Goal: Task Accomplishment & Management: Use online tool/utility

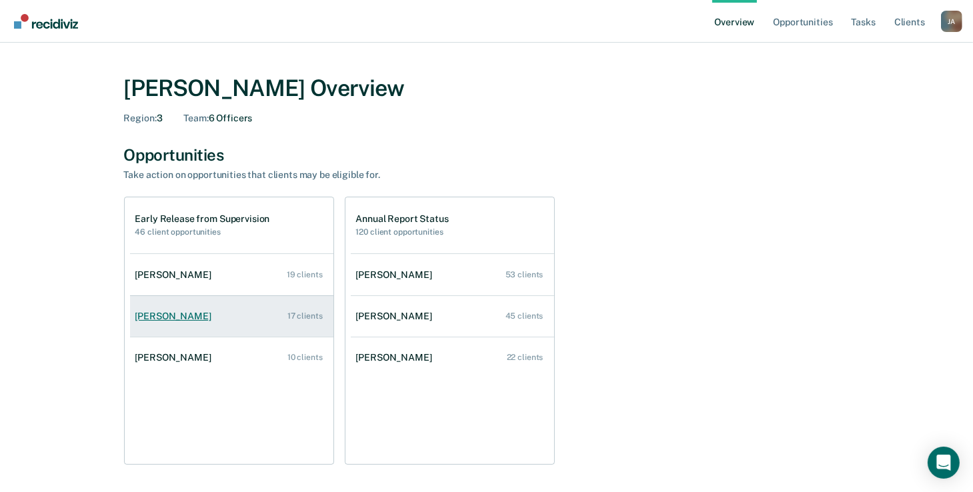
click at [217, 318] on link "[PERSON_NAME] 17 clients" at bounding box center [231, 316] width 203 height 38
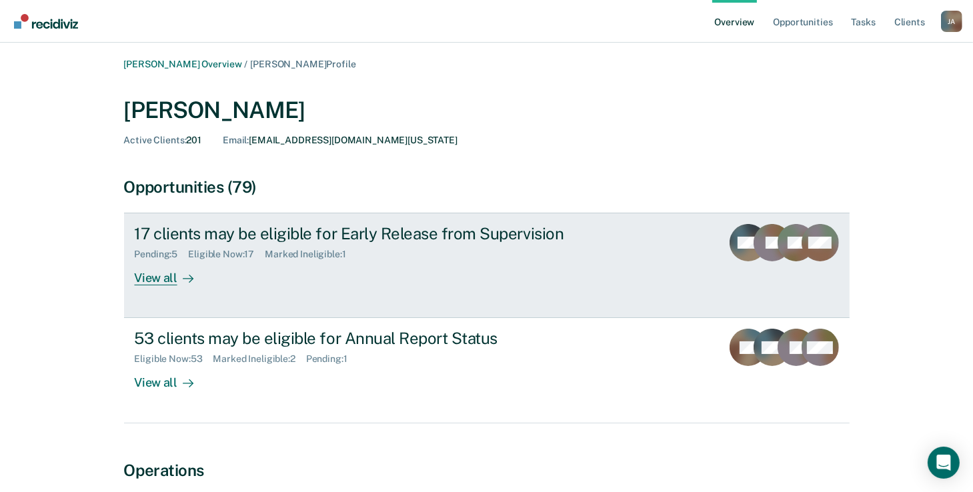
click at [173, 285] on link "17 clients may be eligible for Early Release from Supervision Pending : 5 Eligi…" at bounding box center [487, 265] width 726 height 105
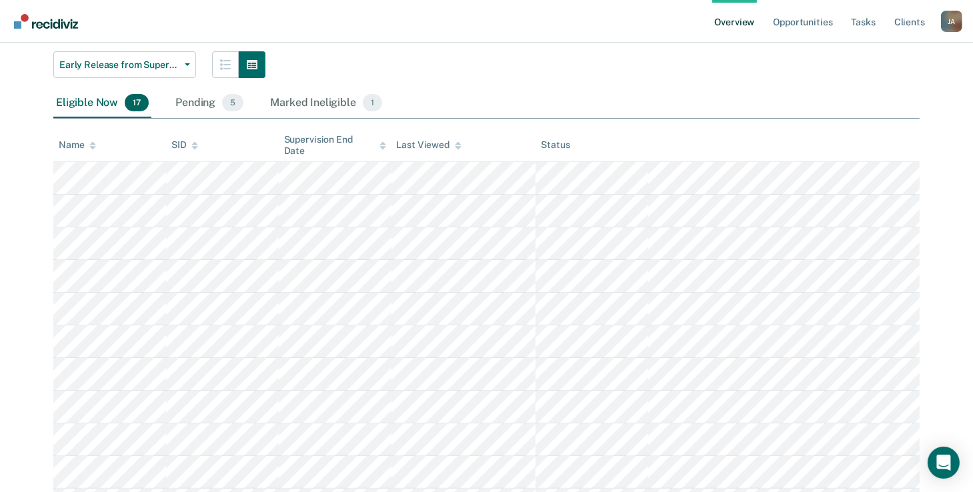
scroll to position [107, 0]
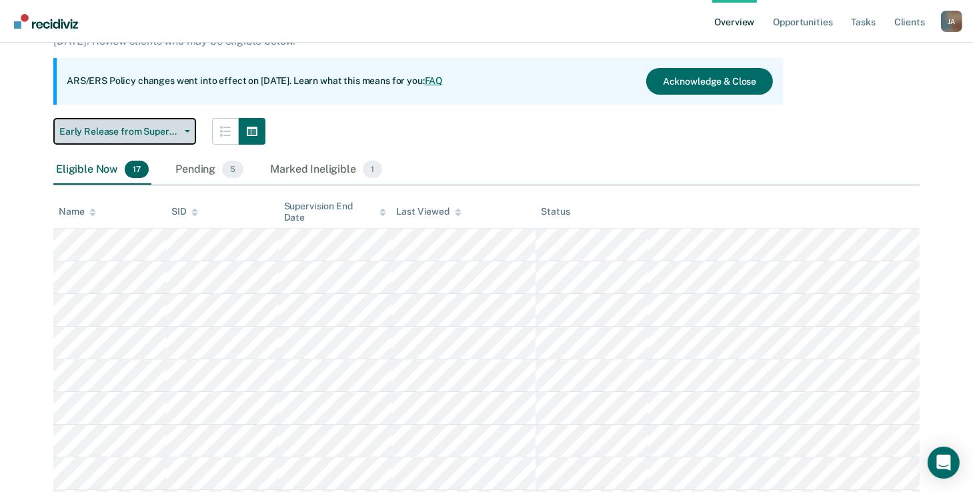
click at [179, 124] on button "Early Release from Supervision" at bounding box center [124, 131] width 143 height 27
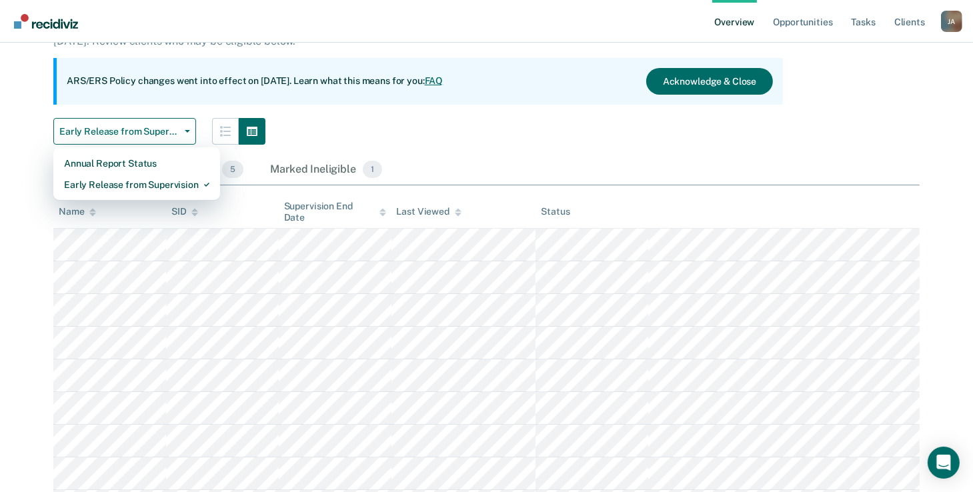
click at [545, 122] on div "Early Release from Supervision Annual Report Status Early Release from Supervis…" at bounding box center [418, 131] width 730 height 27
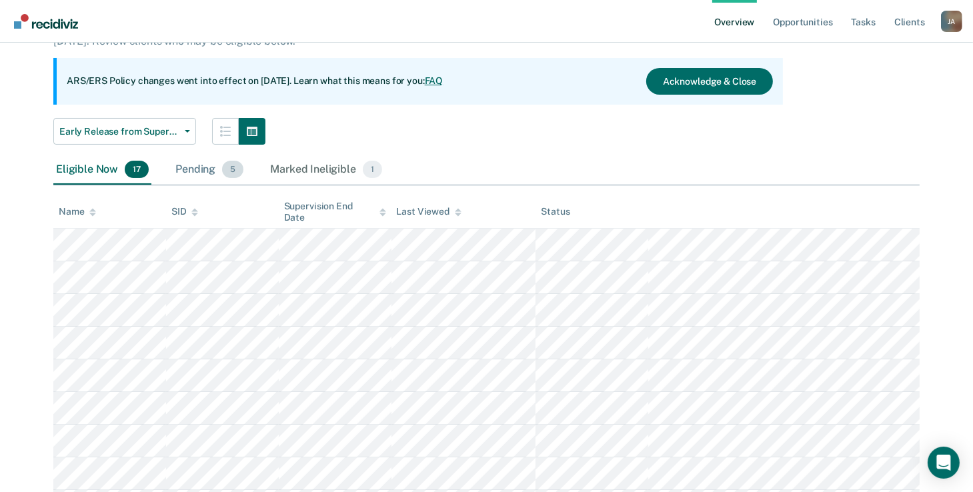
click at [193, 171] on div "Pending 5" at bounding box center [209, 169] width 73 height 29
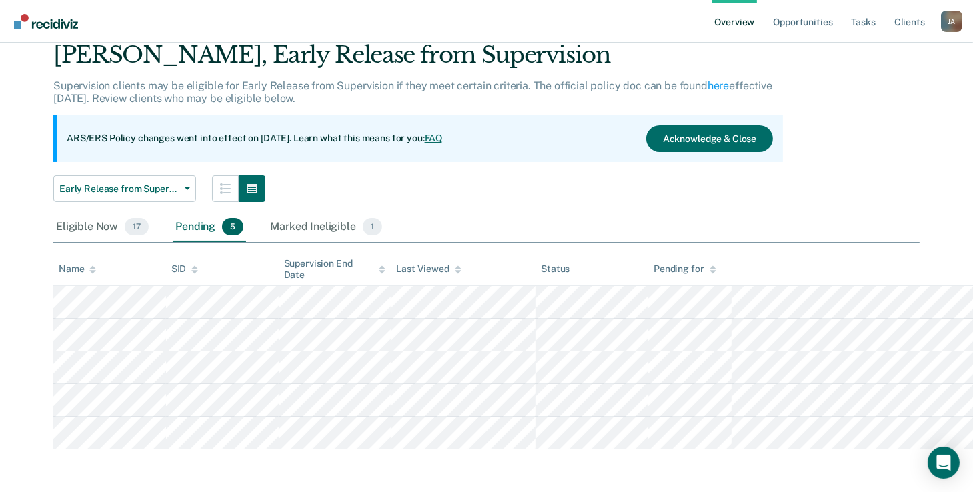
scroll to position [49, 0]
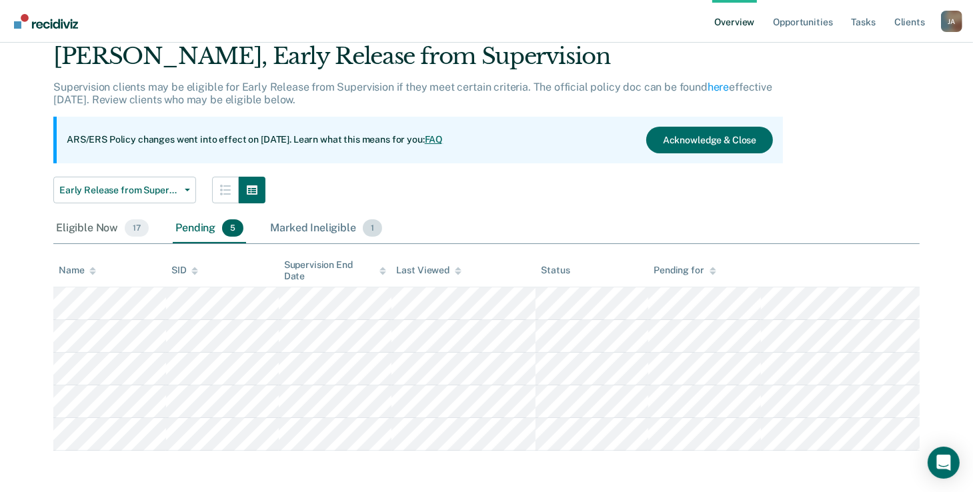
click at [341, 230] on div "Marked Ineligible 1" at bounding box center [325, 228] width 117 height 29
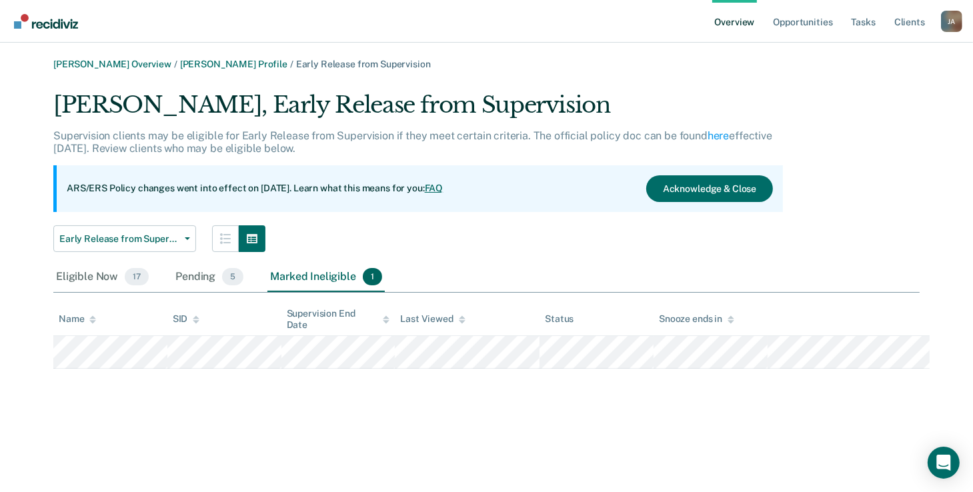
scroll to position [0, 0]
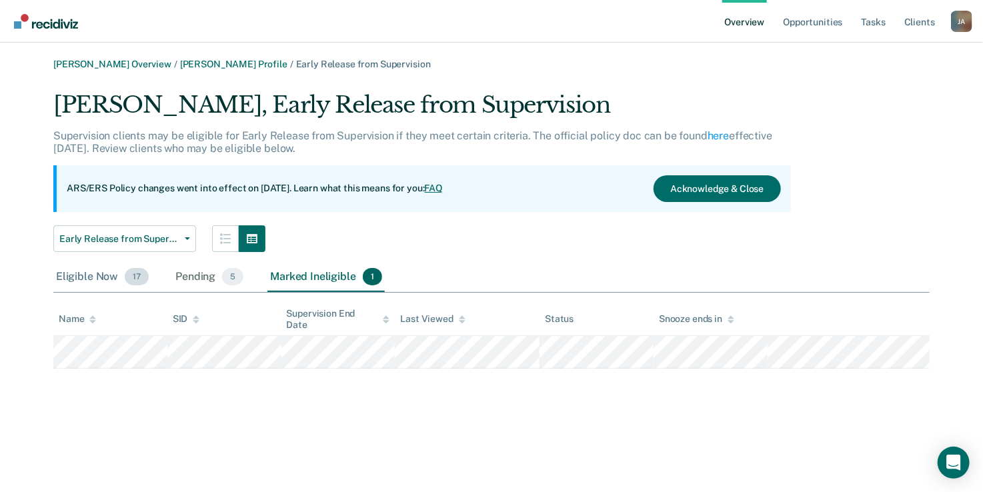
click at [107, 275] on div "Eligible Now 17" at bounding box center [102, 277] width 98 height 29
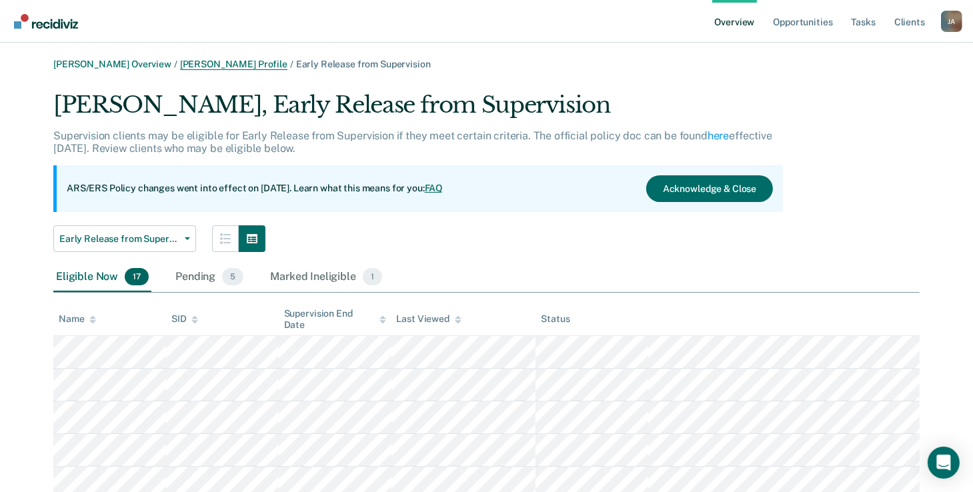
click at [227, 65] on link "[PERSON_NAME] Profile" at bounding box center [233, 64] width 107 height 11
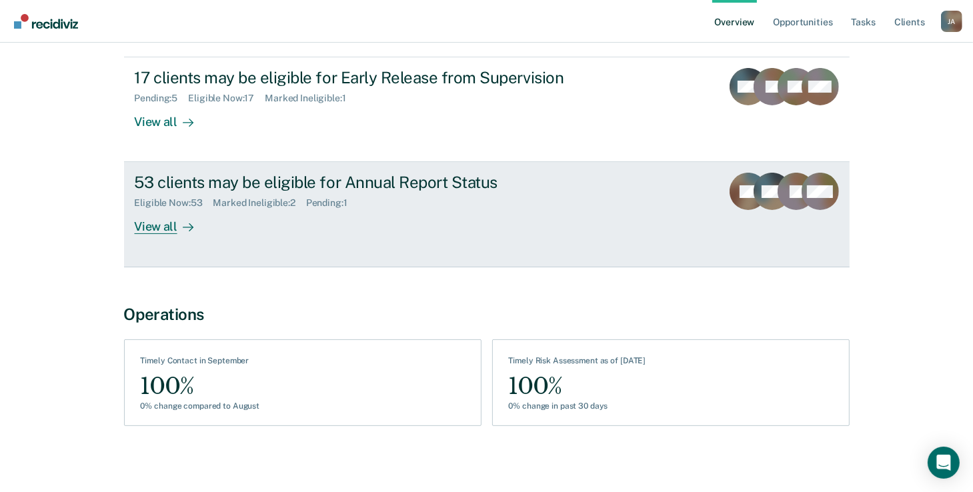
scroll to position [159, 0]
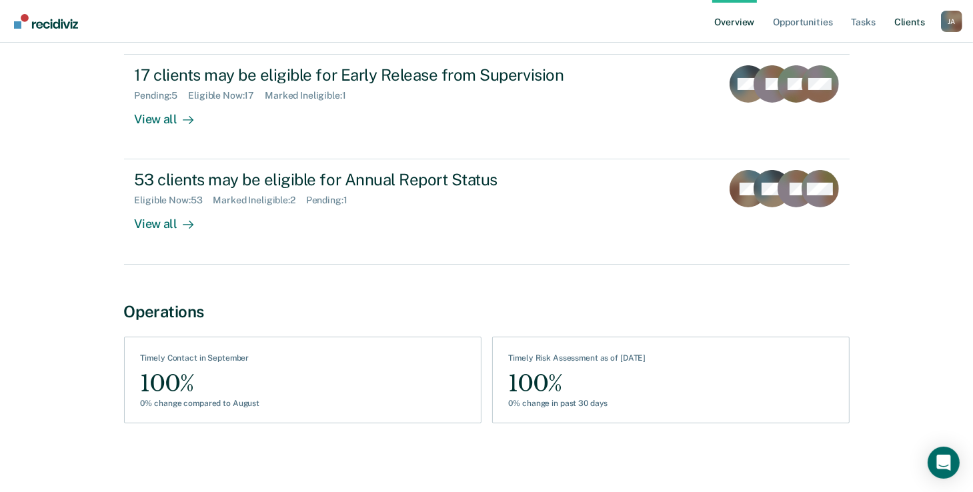
click at [907, 25] on link "Client s" at bounding box center [910, 21] width 36 height 43
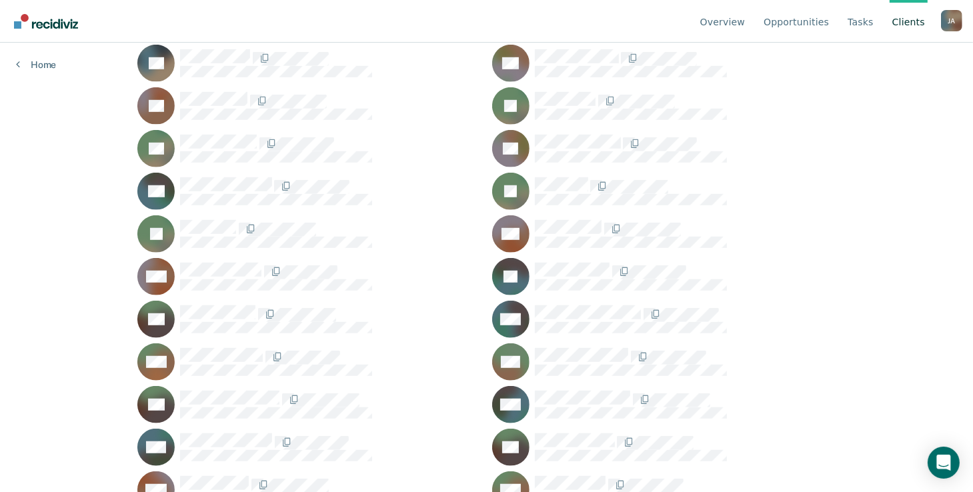
scroll to position [5735, 0]
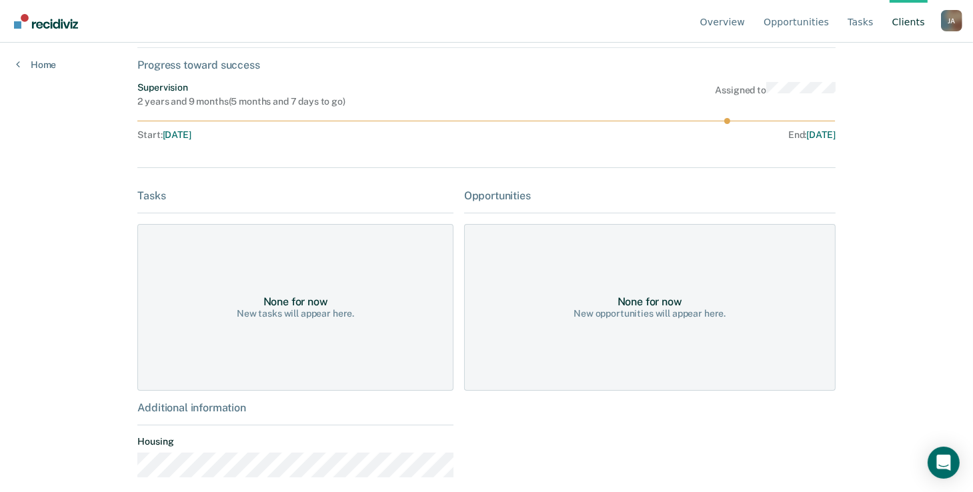
scroll to position [82, 0]
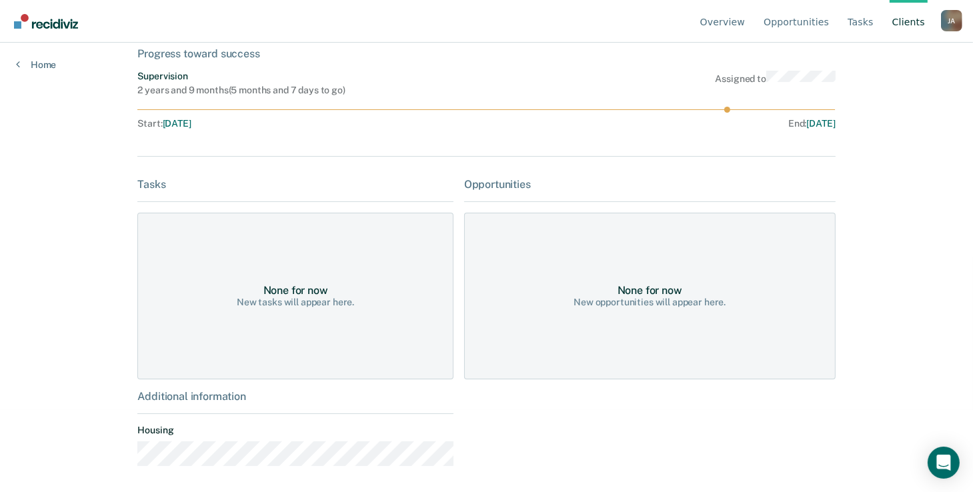
click at [711, 302] on div "New opportunities will appear here." at bounding box center [649, 302] width 152 height 11
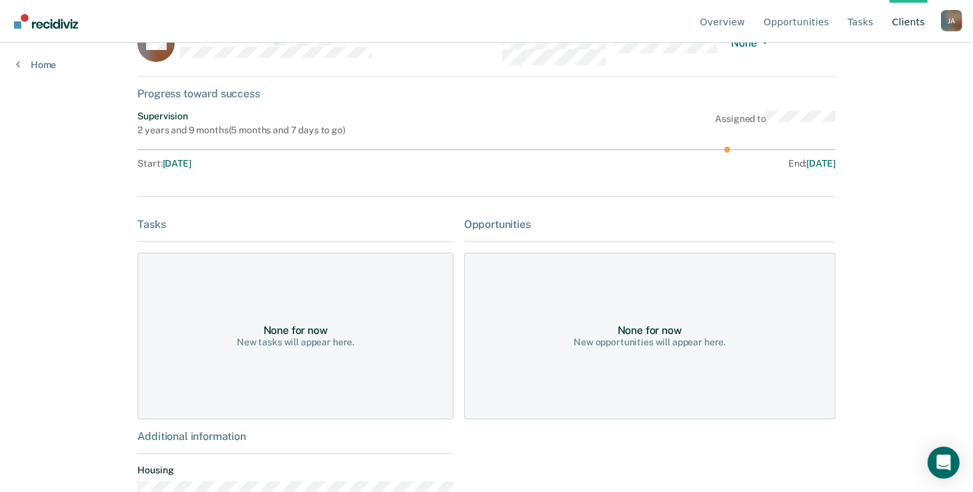
scroll to position [0, 0]
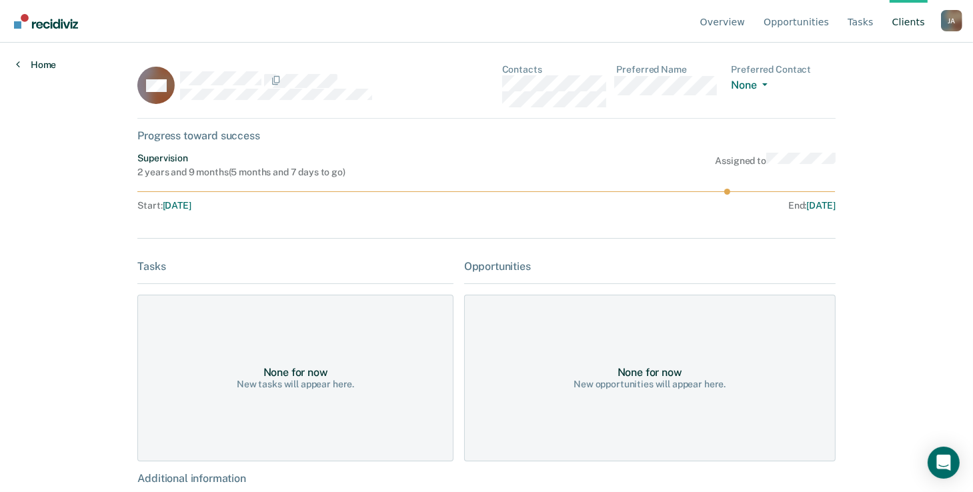
click at [33, 61] on link "Home" at bounding box center [36, 65] width 40 height 12
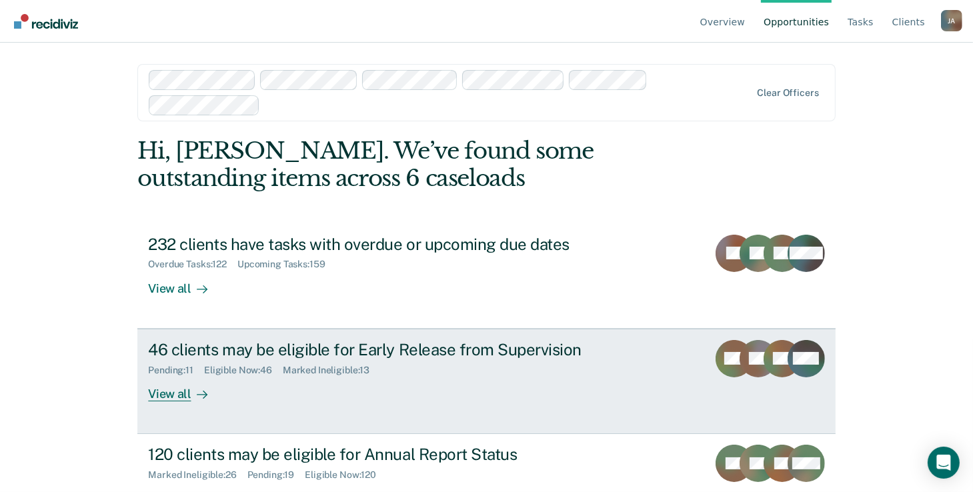
click at [181, 387] on div "View all" at bounding box center [185, 388] width 75 height 26
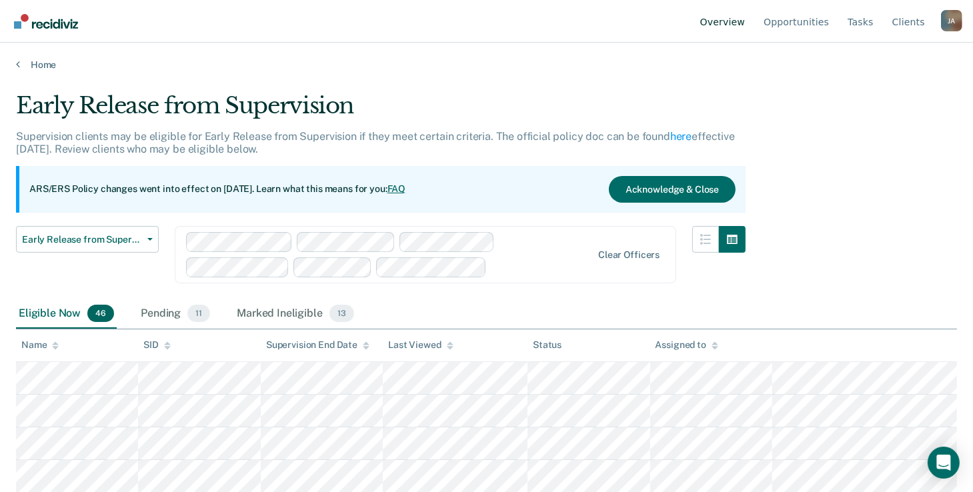
click at [728, 23] on link "Overview" at bounding box center [723, 21] width 51 height 43
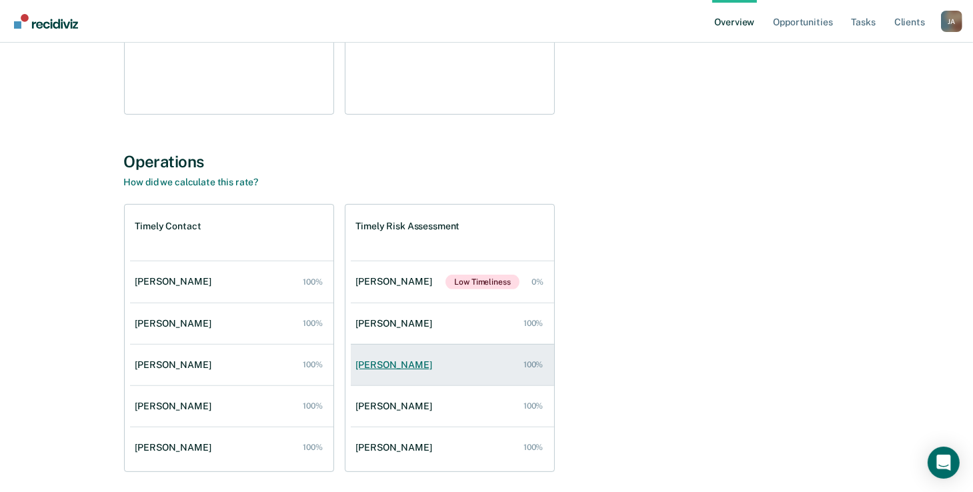
scroll to position [399, 0]
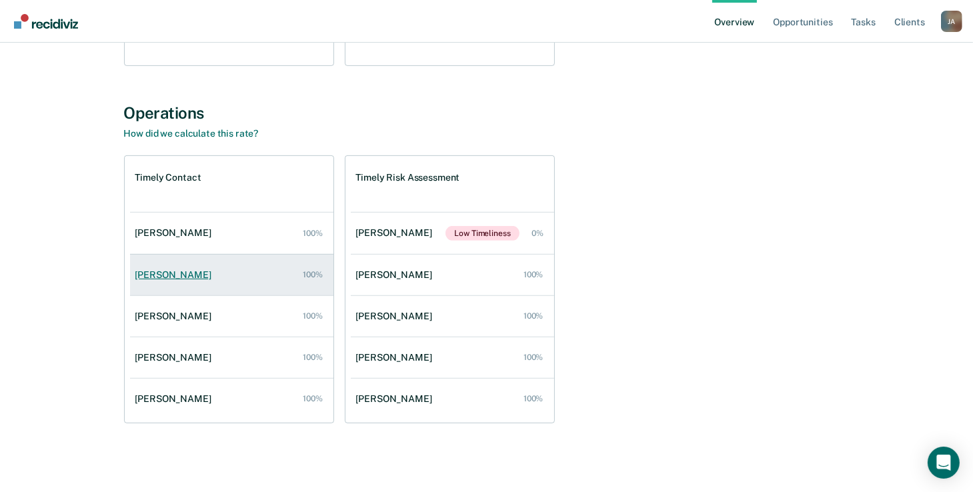
click at [155, 269] on div "[PERSON_NAME]" at bounding box center [175, 274] width 81 height 11
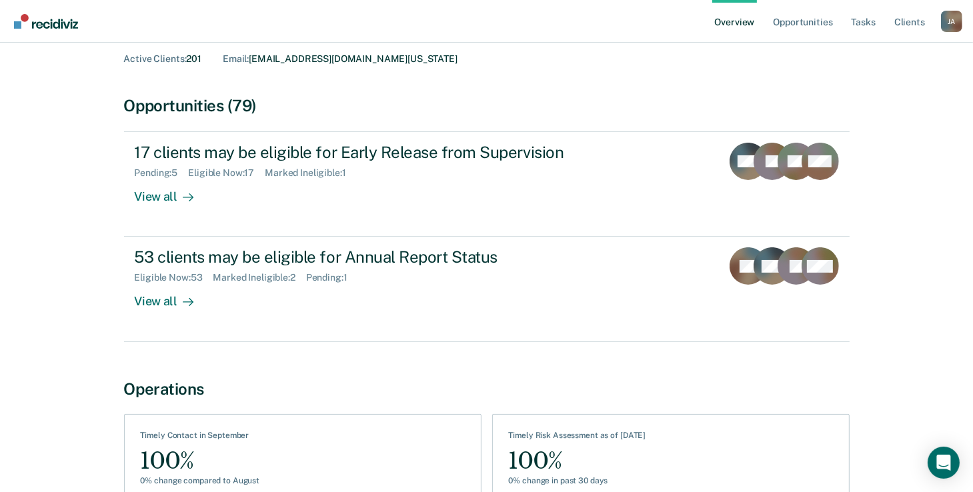
scroll to position [159, 0]
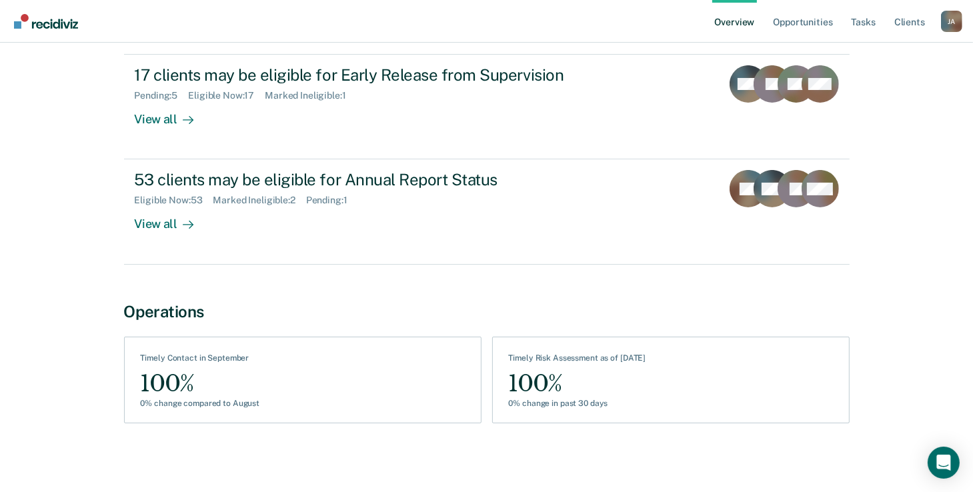
click at [251, 395] on div "100%" at bounding box center [200, 384] width 119 height 30
click at [864, 22] on link "Tasks" at bounding box center [863, 21] width 29 height 43
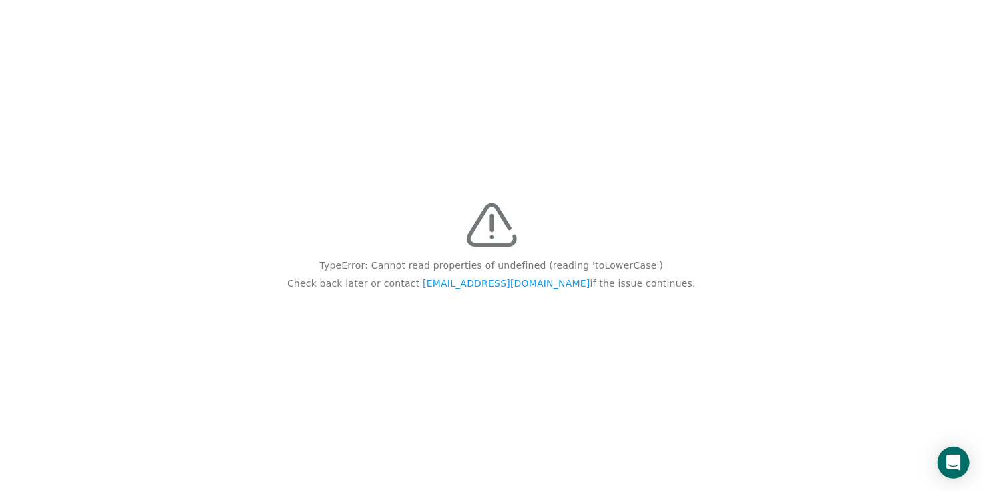
drag, startPoint x: 329, startPoint y: 0, endPoint x: 554, endPoint y: 57, distance: 231.8
click at [580, 65] on div "TypeError: Cannot read properties of undefined (reading 'toLowerCase') Check ba…" at bounding box center [491, 246] width 983 height 492
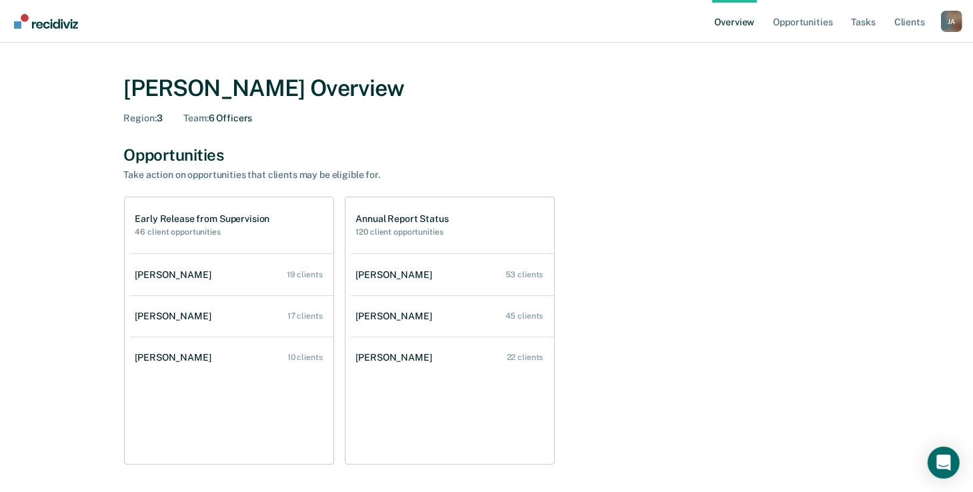
click at [216, 217] on h1 "Early Release from Supervision" at bounding box center [202, 218] width 135 height 11
click at [800, 19] on link "Opportunities" at bounding box center [802, 21] width 65 height 43
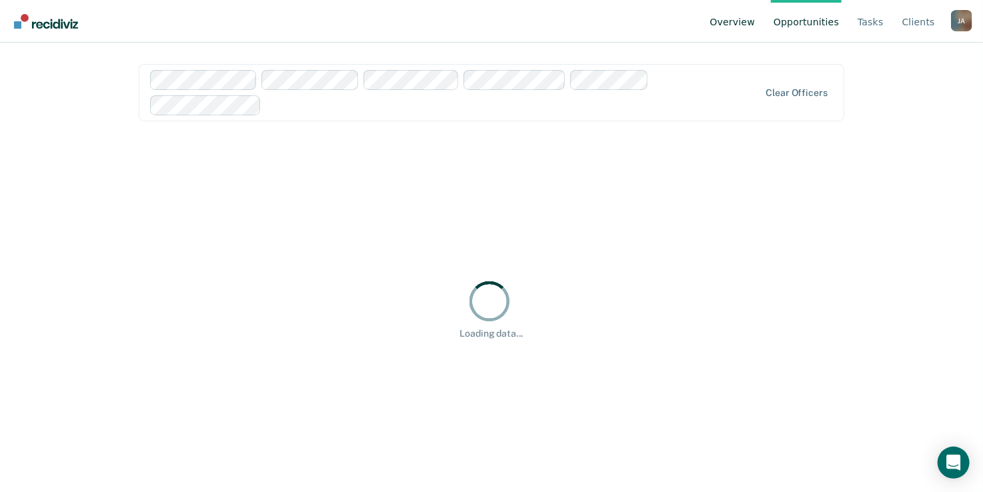
click at [754, 21] on link "Overview" at bounding box center [733, 21] width 51 height 43
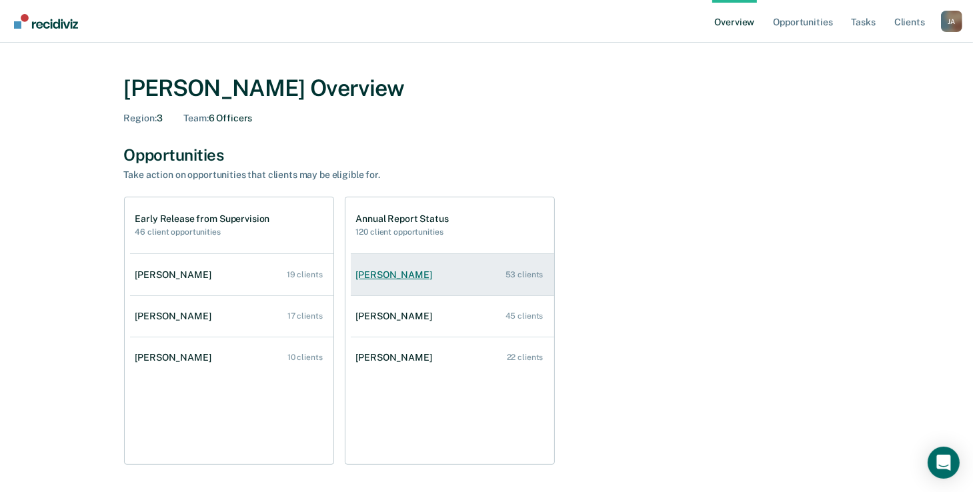
click at [399, 271] on div "[PERSON_NAME]" at bounding box center [396, 274] width 81 height 11
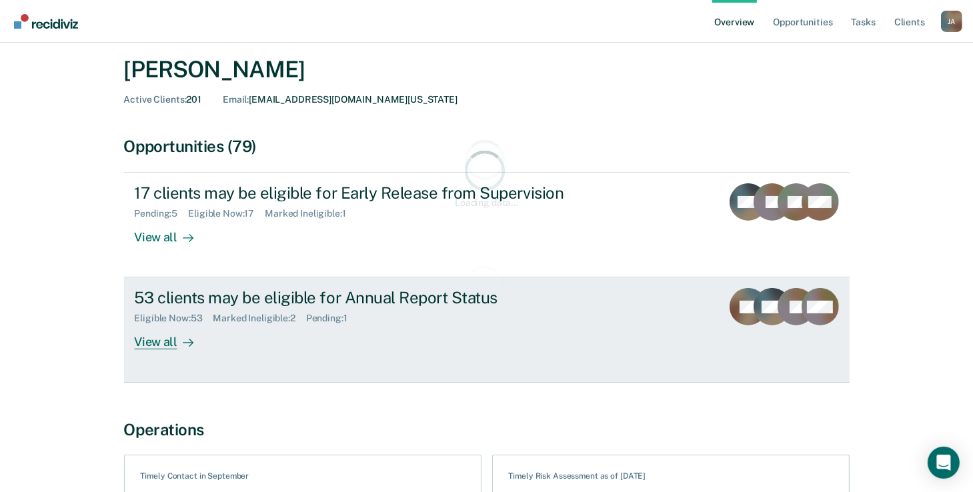
scroll to position [159, 0]
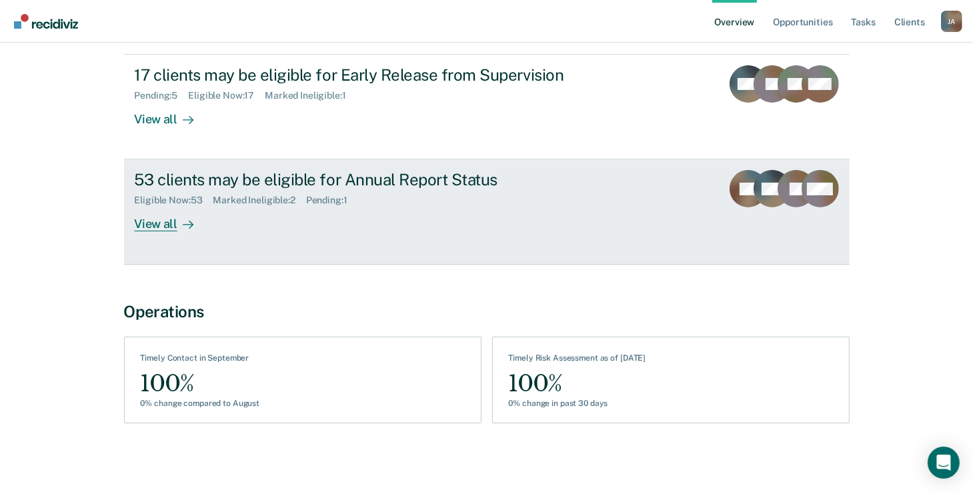
click at [393, 213] on div "53 clients may be eligible for Annual Report Status Eligible Now : 53 Marked In…" at bounding box center [385, 200] width 500 height 61
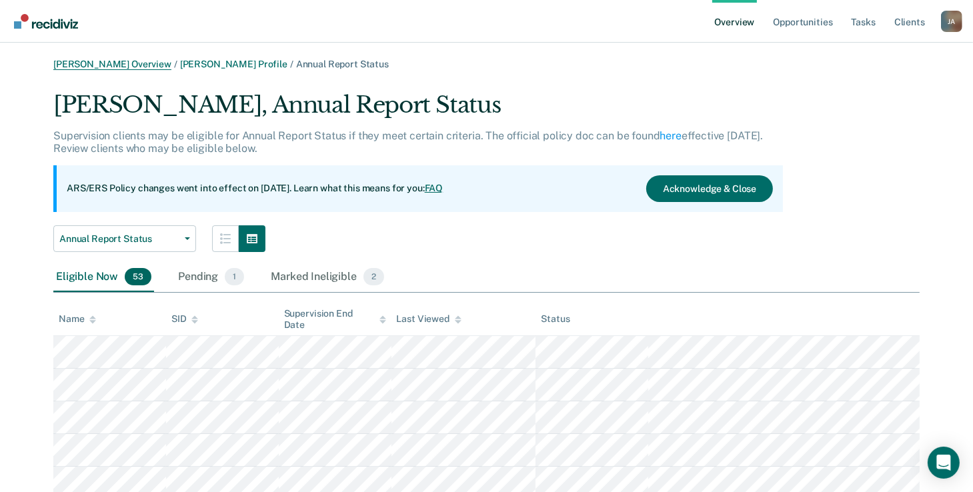
click at [159, 69] on link "[PERSON_NAME] Overview" at bounding box center [112, 64] width 118 height 11
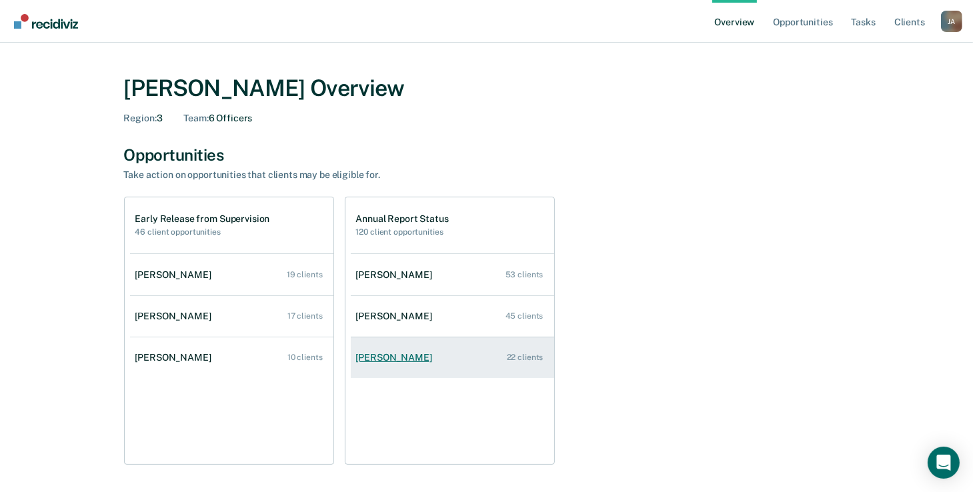
click at [363, 349] on link "[PERSON_NAME] 22 clients" at bounding box center [452, 358] width 203 height 38
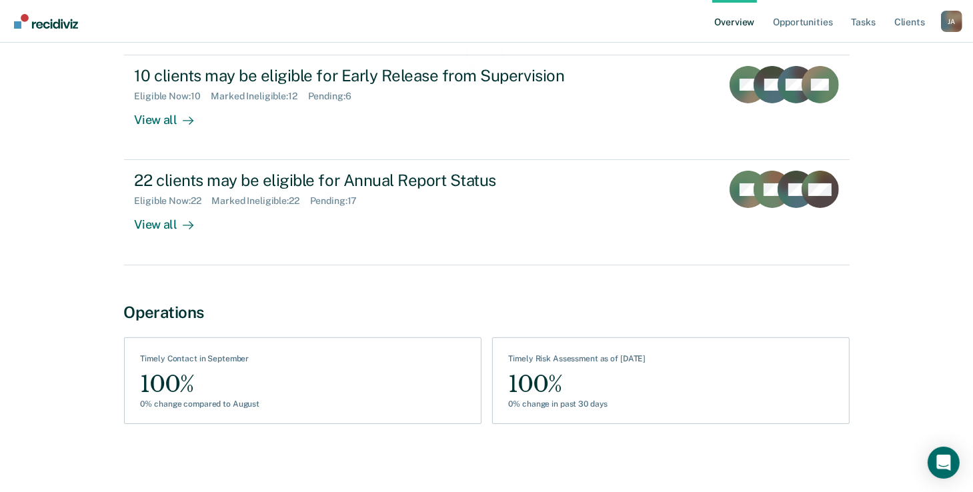
scroll to position [159, 0]
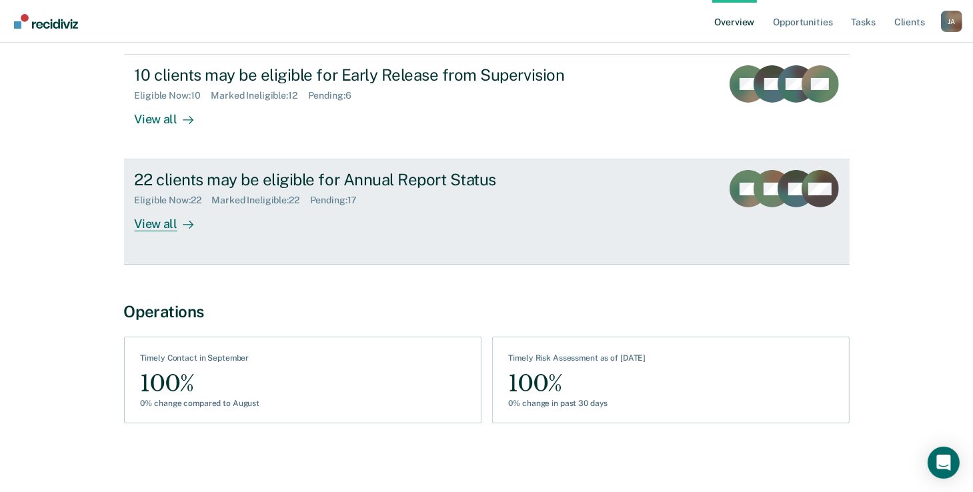
click at [253, 214] on div "22 clients may be eligible for Annual Report Status Eligible Now : 22 Marked In…" at bounding box center [385, 200] width 500 height 61
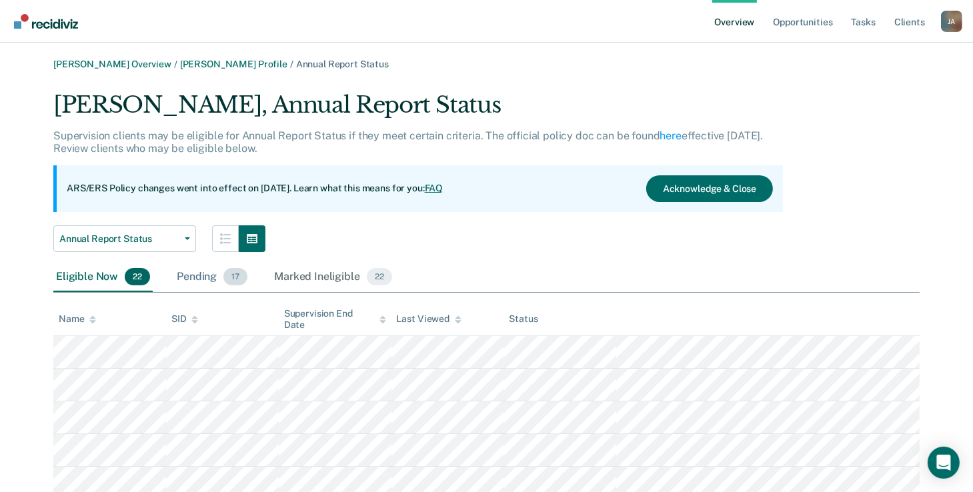
click at [217, 277] on div "Pending 17" at bounding box center [212, 277] width 76 height 29
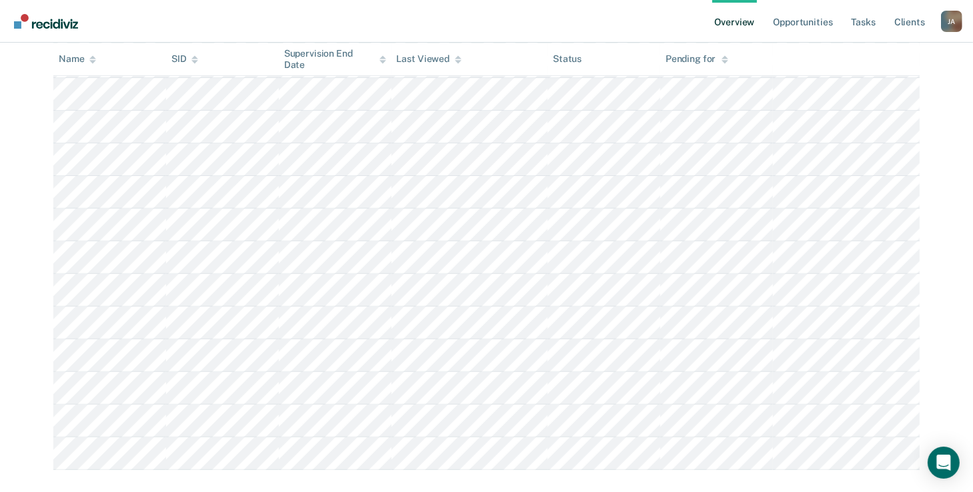
scroll to position [441, 0]
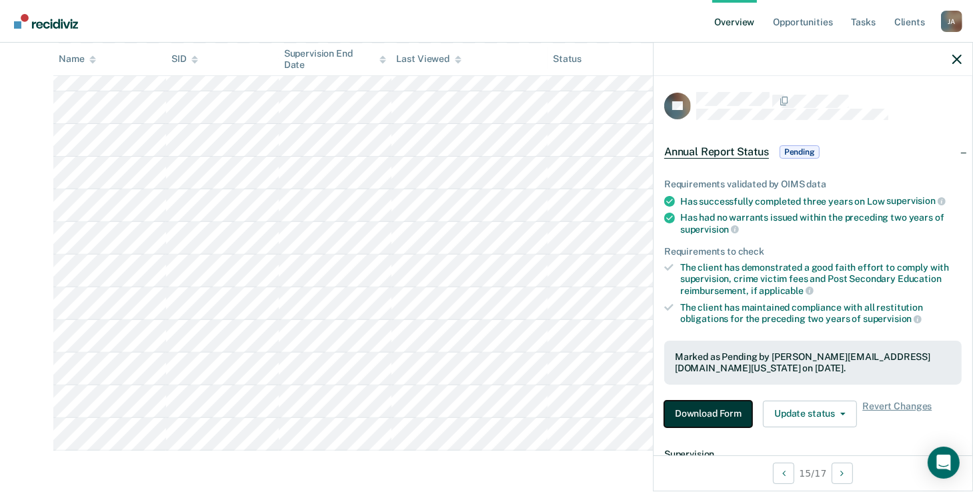
click at [720, 408] on button "Download Form" at bounding box center [708, 414] width 88 height 27
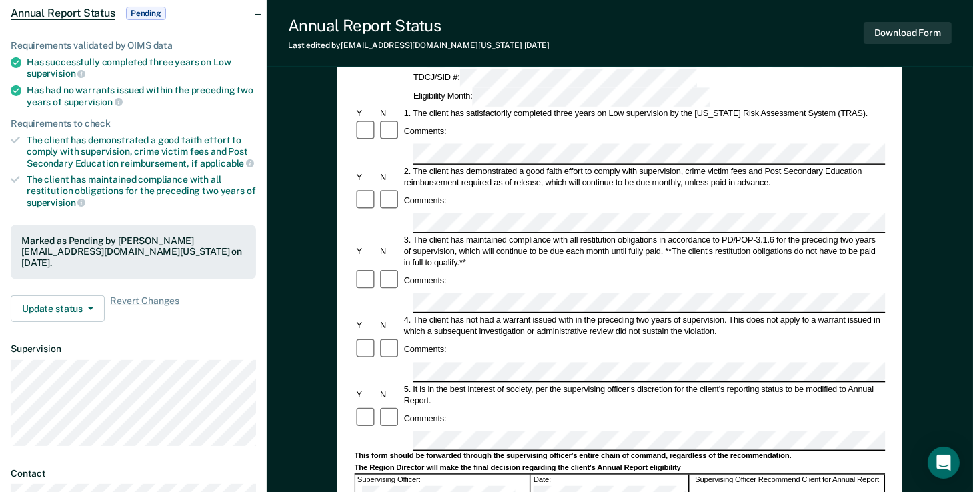
scroll to position [267, 0]
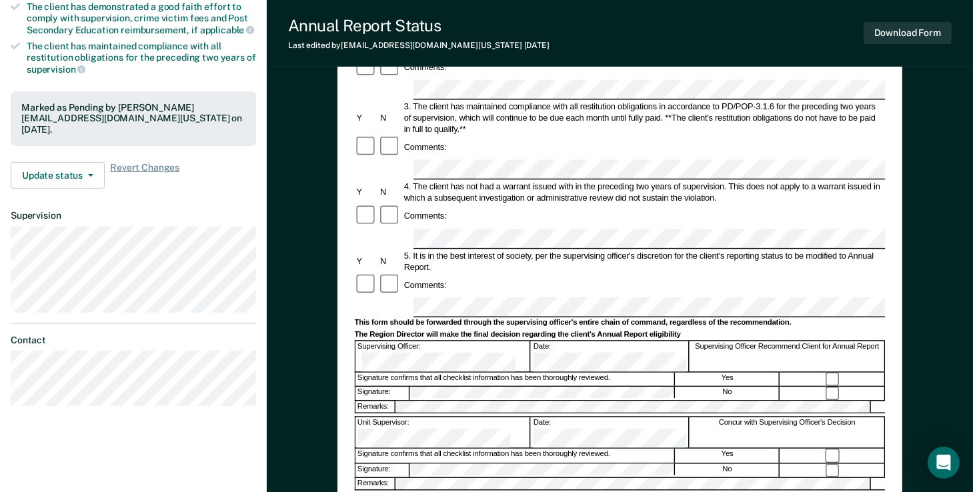
click at [347, 409] on div "Annual Reporting Checklist, Recommendation, and Determination Form Clients who …" at bounding box center [619, 212] width 565 height 736
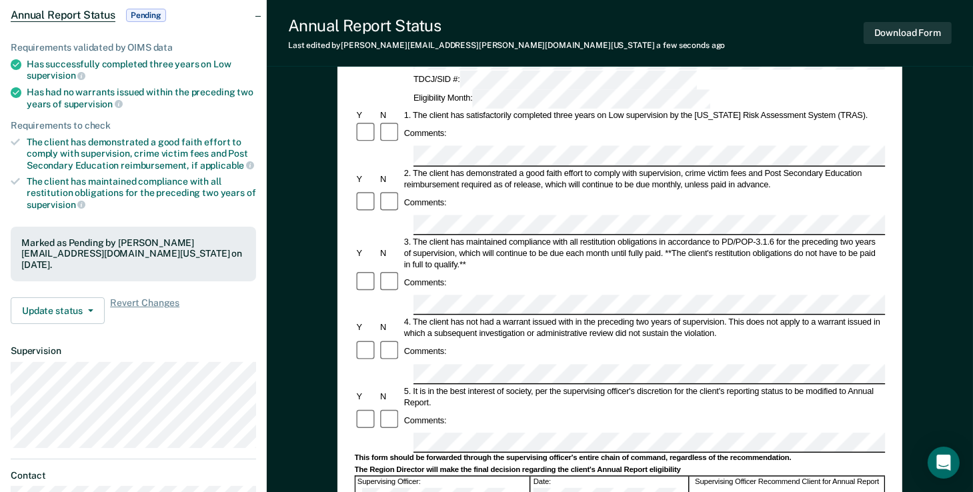
scroll to position [0, 0]
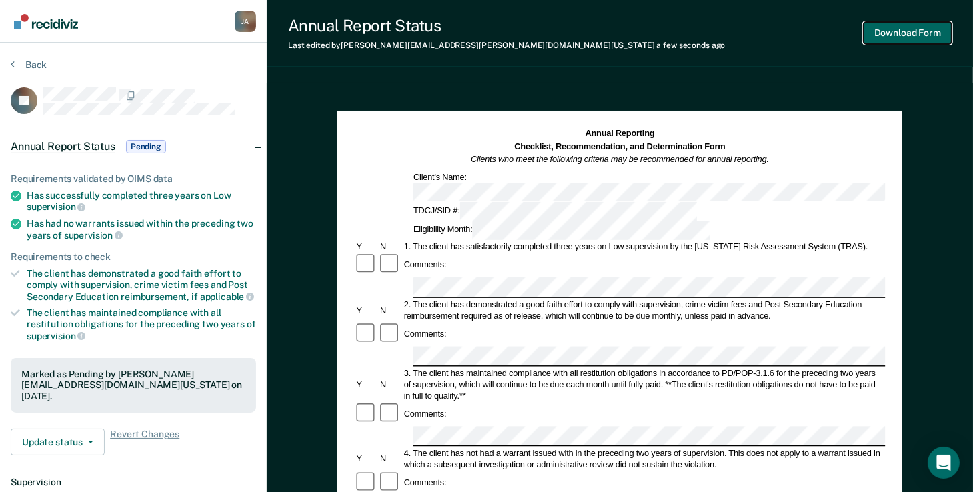
drag, startPoint x: 773, startPoint y: 147, endPoint x: 914, endPoint y: 29, distance: 183.7
click at [914, 29] on button "Download Form" at bounding box center [908, 33] width 88 height 22
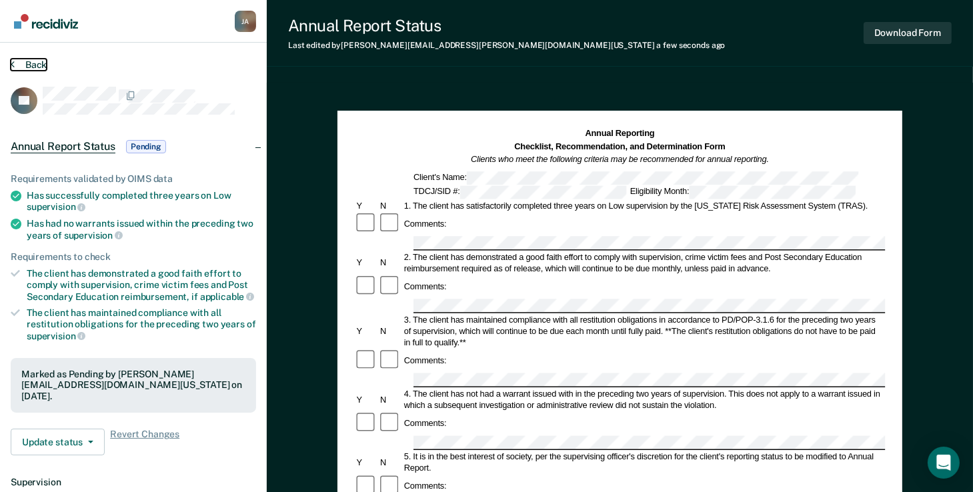
click at [14, 60] on button "Back" at bounding box center [29, 65] width 36 height 12
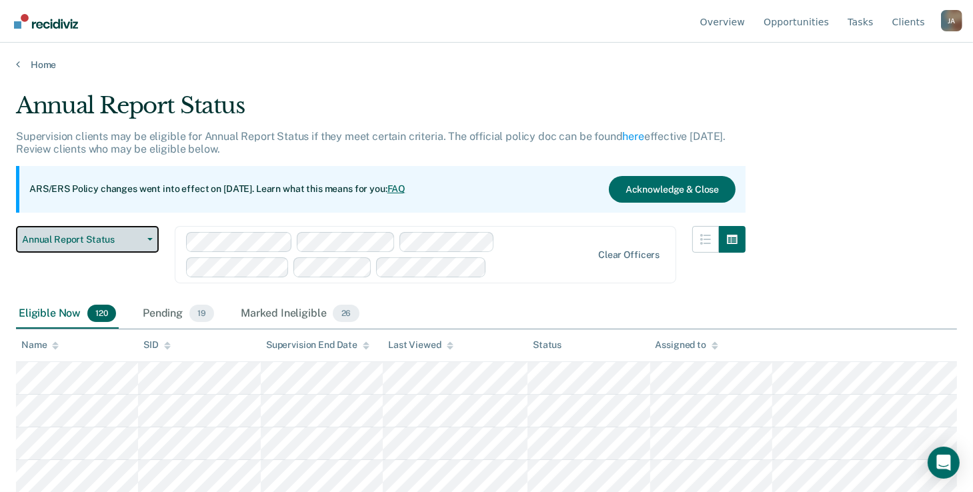
click at [127, 241] on span "Annual Report Status" at bounding box center [82, 239] width 120 height 11
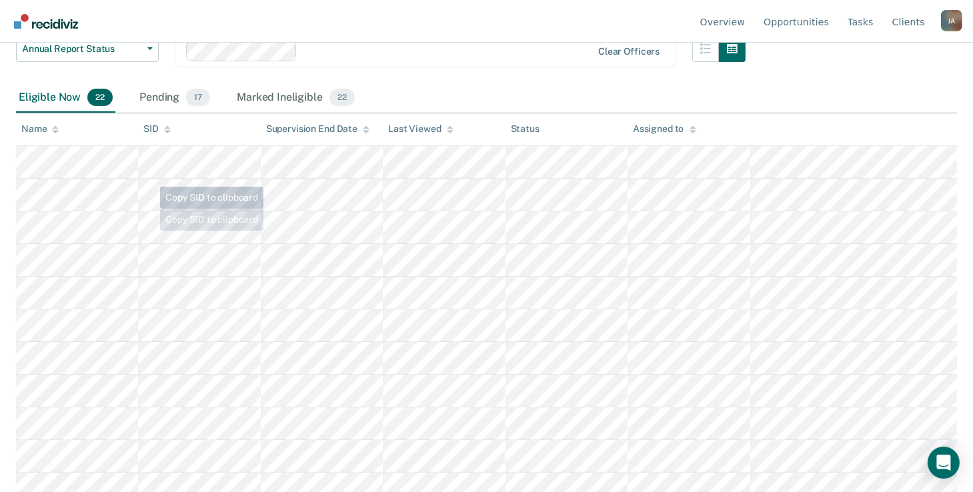
scroll to position [133, 0]
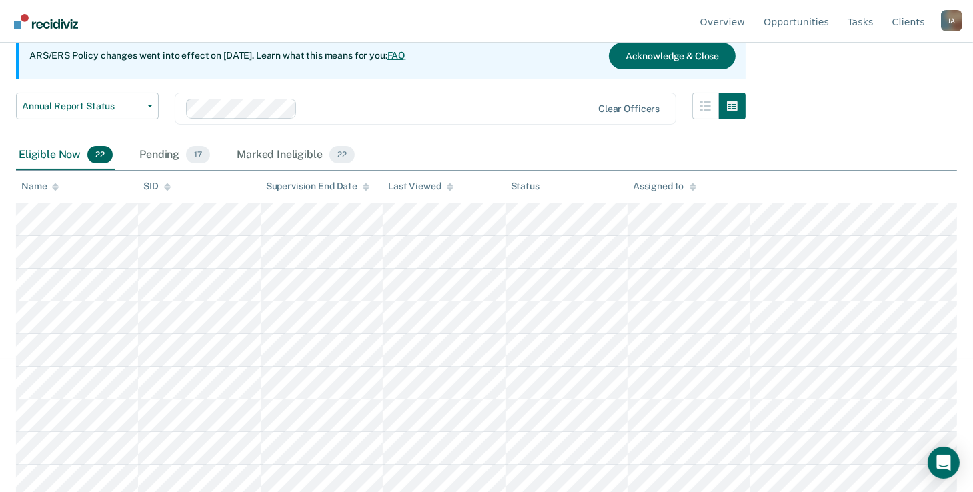
click at [49, 187] on div "Name" at bounding box center [39, 186] width 37 height 11
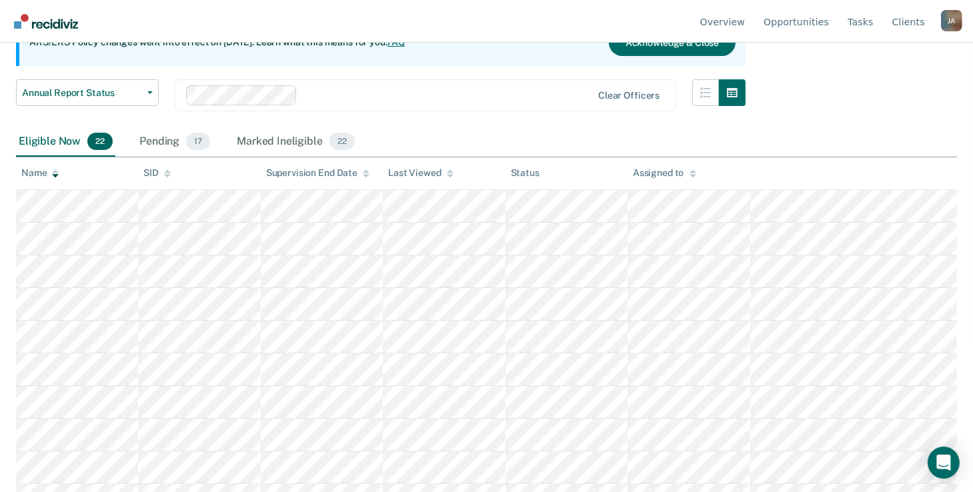
scroll to position [0, 0]
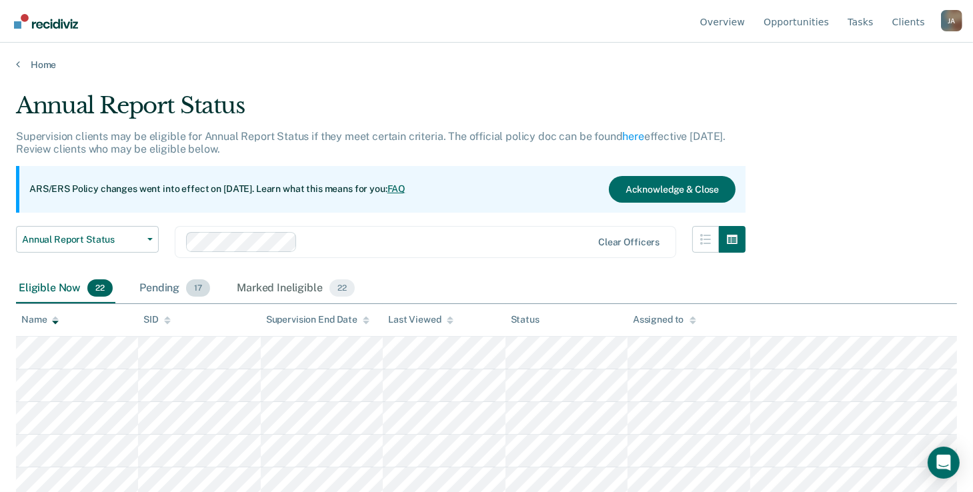
click at [164, 291] on div "Pending 17" at bounding box center [175, 288] width 76 height 29
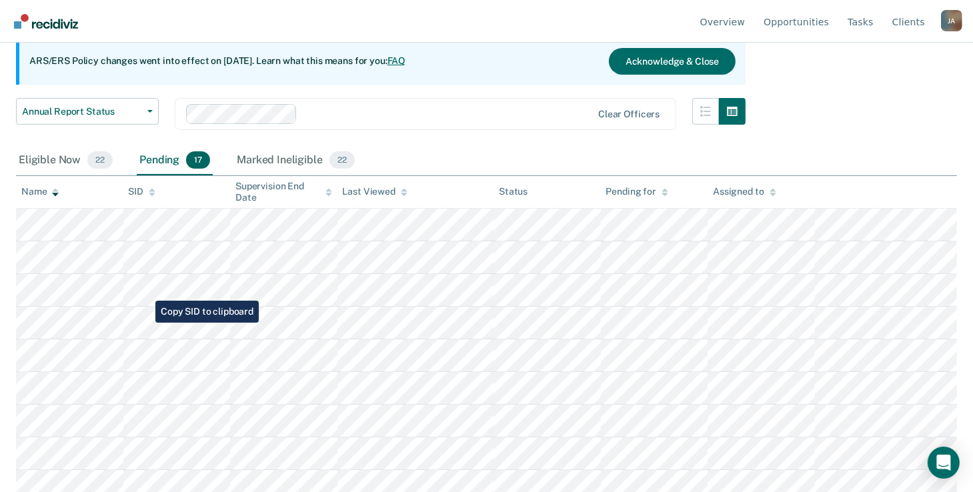
scroll to position [200, 0]
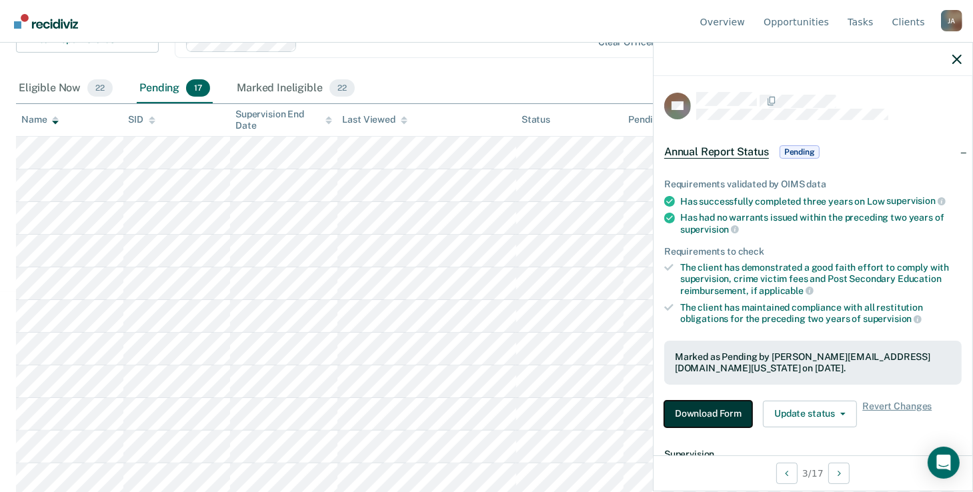
click at [720, 409] on button "Download Form" at bounding box center [708, 414] width 88 height 27
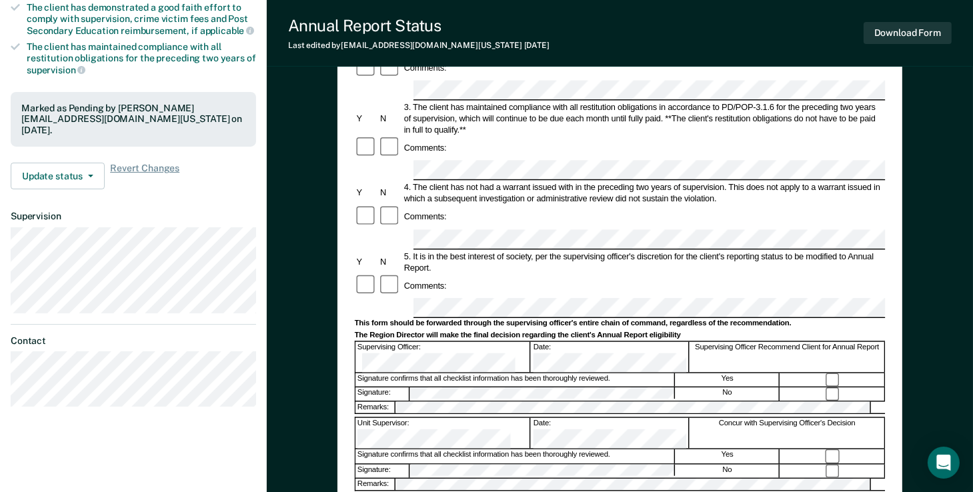
scroll to position [267, 0]
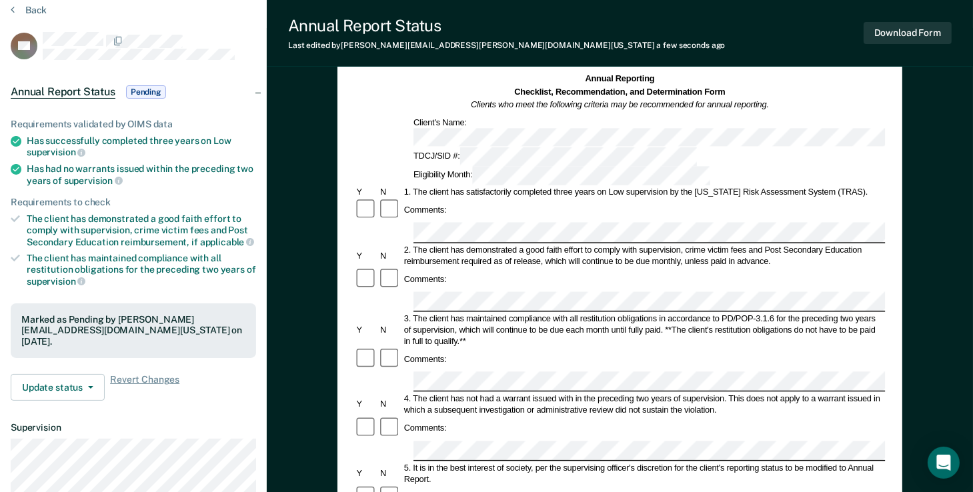
scroll to position [0, 0]
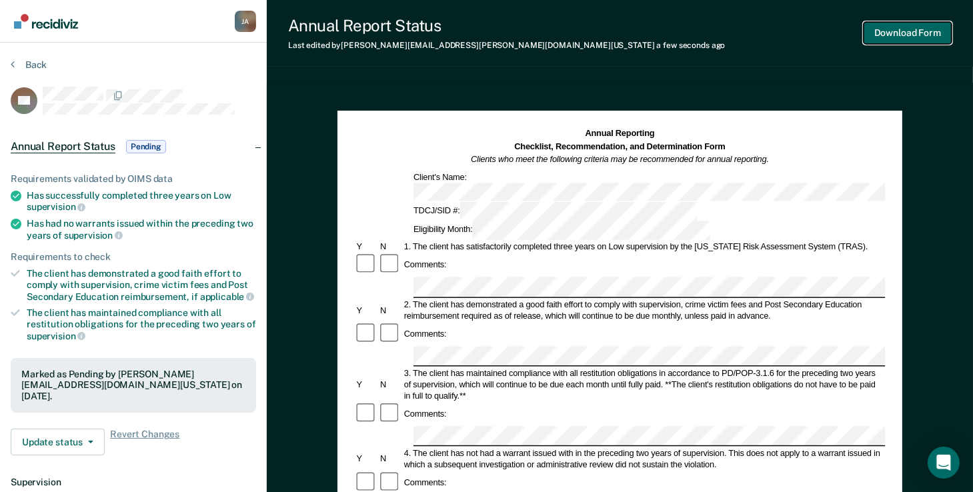
click at [926, 35] on button "Download Form" at bounding box center [908, 33] width 88 height 22
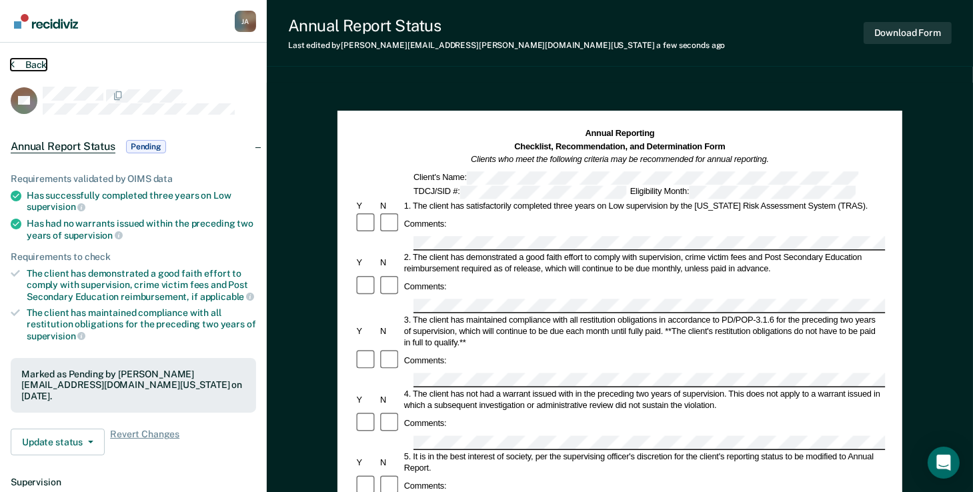
click at [19, 63] on button "Back" at bounding box center [29, 65] width 36 height 12
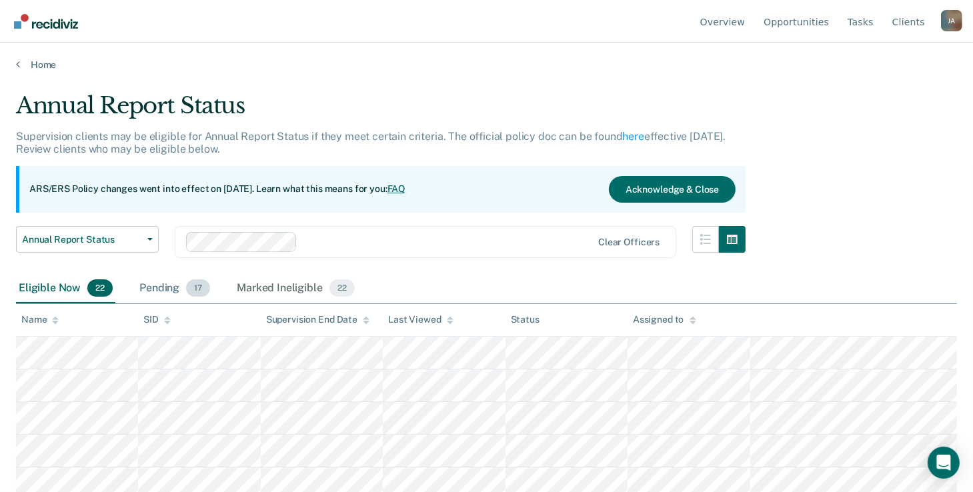
click at [140, 285] on div "Pending 17" at bounding box center [175, 288] width 76 height 29
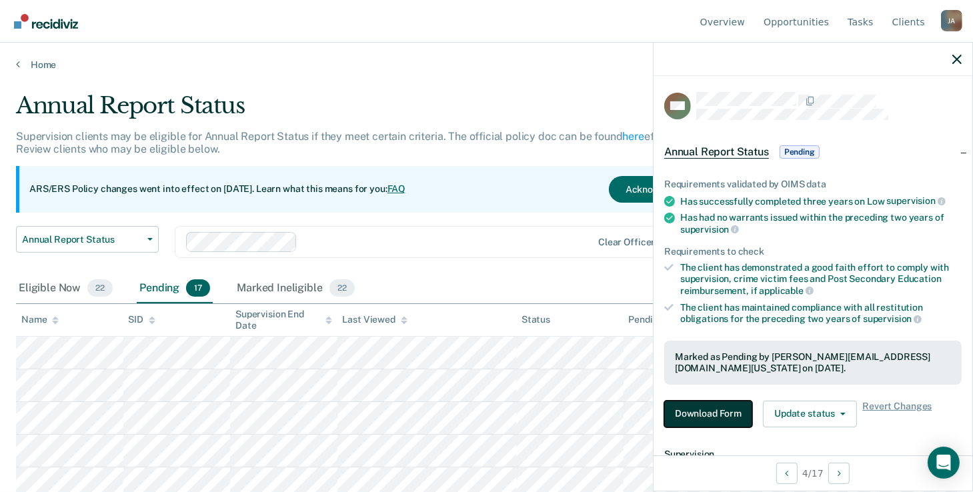
click at [694, 408] on button "Download Form" at bounding box center [708, 414] width 88 height 27
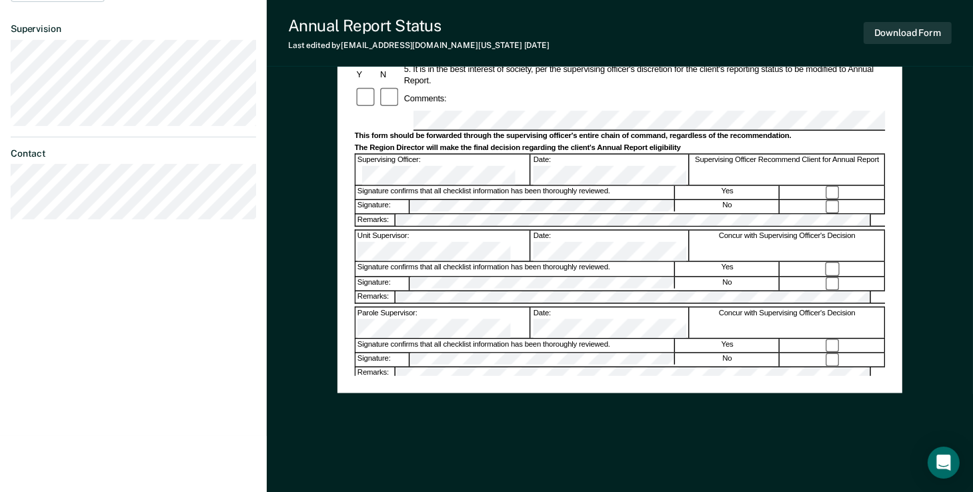
scroll to position [458, 0]
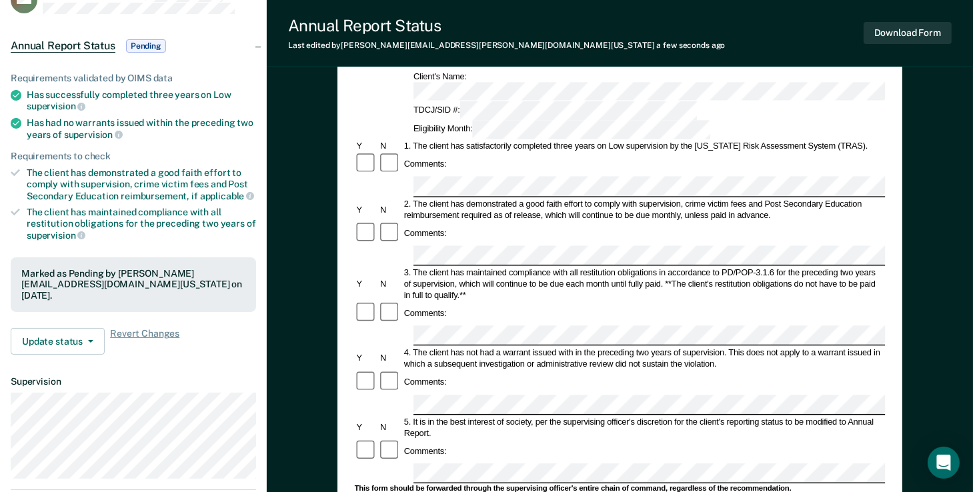
scroll to position [0, 0]
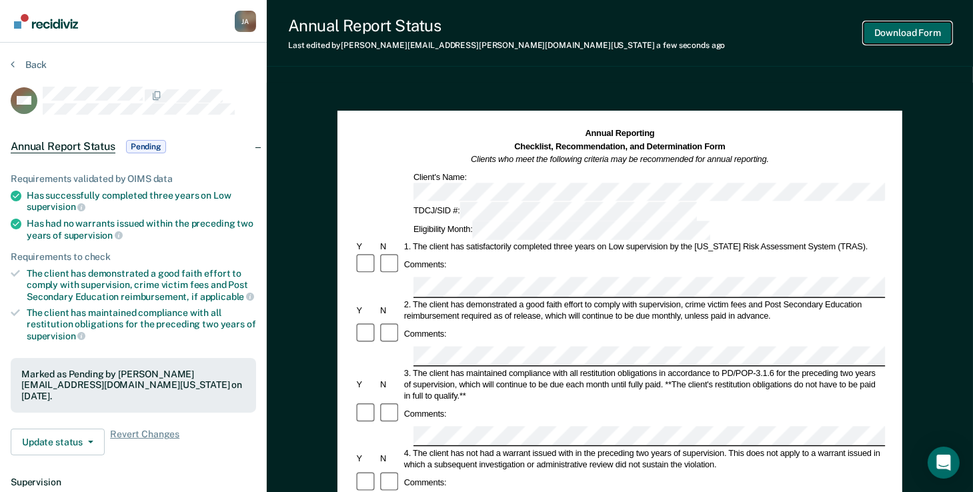
click at [916, 33] on button "Download Form" at bounding box center [908, 33] width 88 height 22
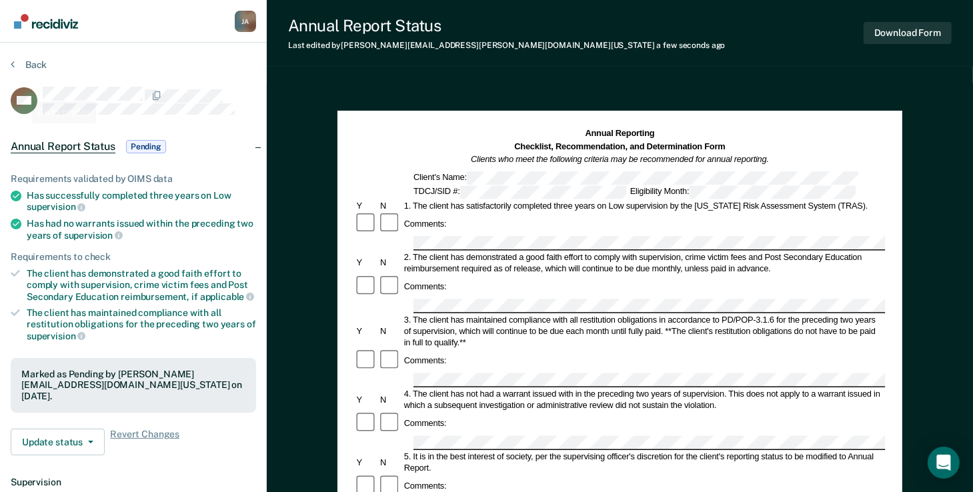
click at [15, 55] on section "Back GM Annual Report Status Pending Requirements validated by OIMS data Has su…" at bounding box center [133, 371] width 267 height 657
click at [29, 62] on button "Back" at bounding box center [29, 65] width 36 height 12
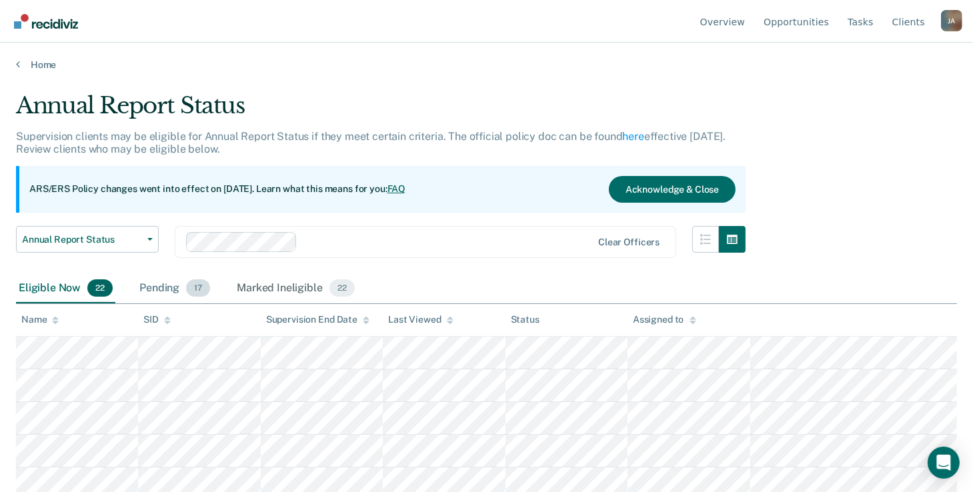
click at [171, 283] on div "Pending 17" at bounding box center [175, 288] width 76 height 29
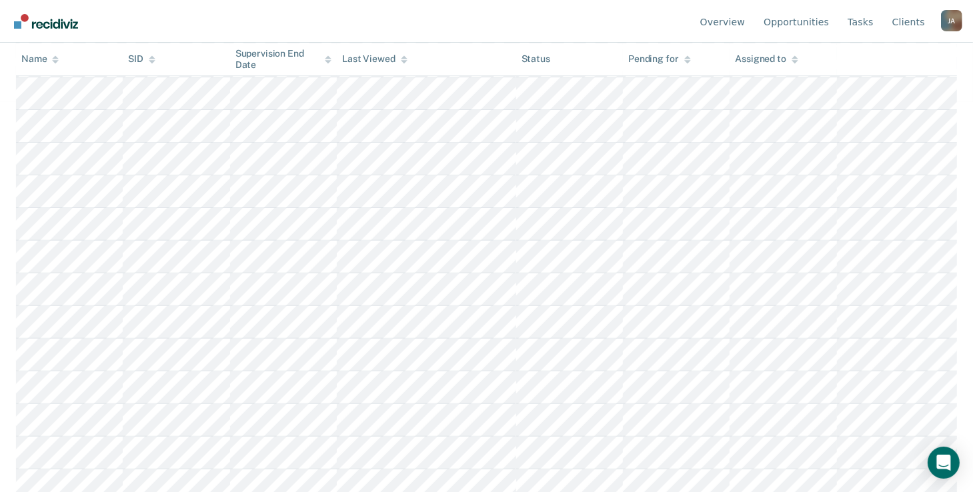
scroll to position [398, 0]
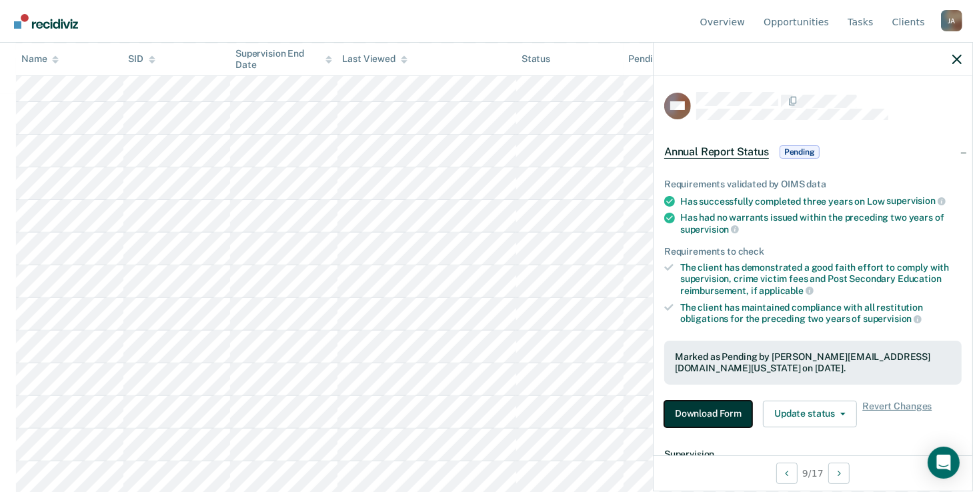
click at [706, 419] on button "Download Form" at bounding box center [708, 414] width 88 height 27
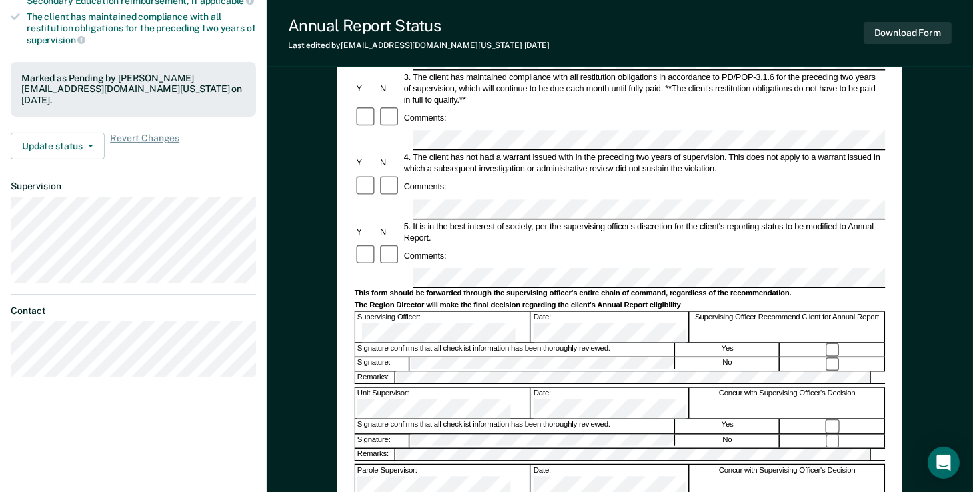
scroll to position [333, 0]
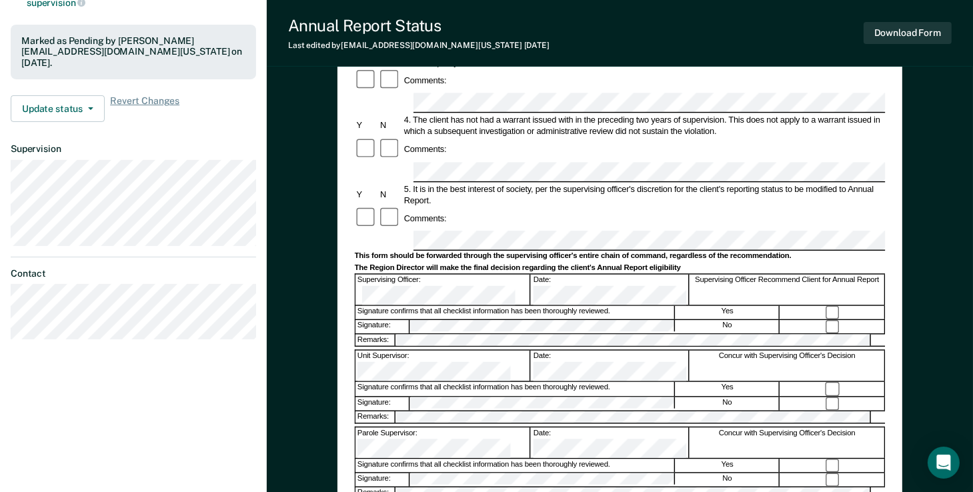
click at [293, 340] on div "Annual Reporting Checklist, Recommendation, and Determination Form Clients who …" at bounding box center [620, 183] width 706 height 868
click at [893, 37] on button "Download Form" at bounding box center [908, 33] width 88 height 22
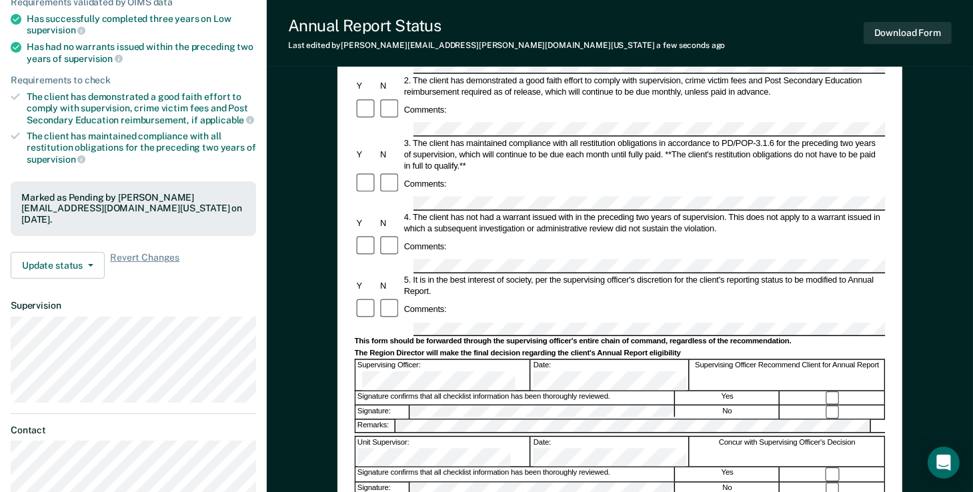
scroll to position [0, 0]
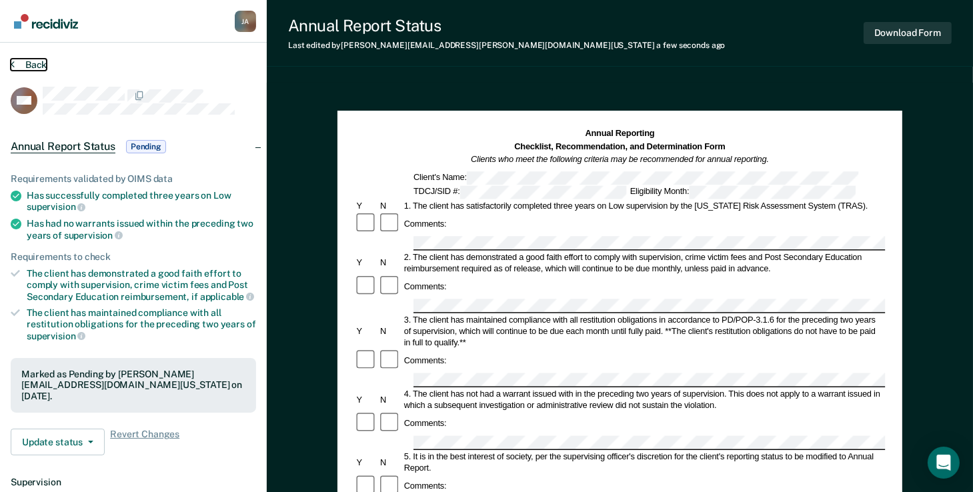
click at [24, 60] on button "Back" at bounding box center [29, 65] width 36 height 12
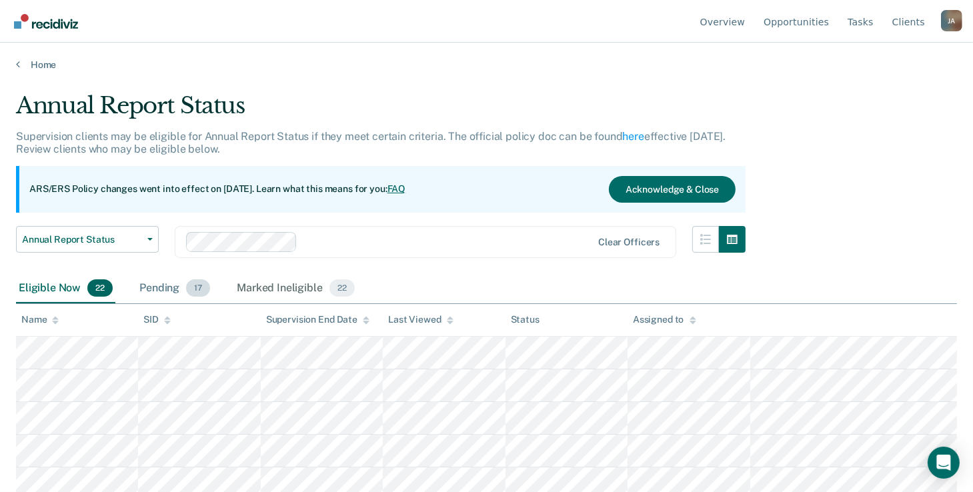
click at [173, 287] on div "Pending 17" at bounding box center [175, 288] width 76 height 29
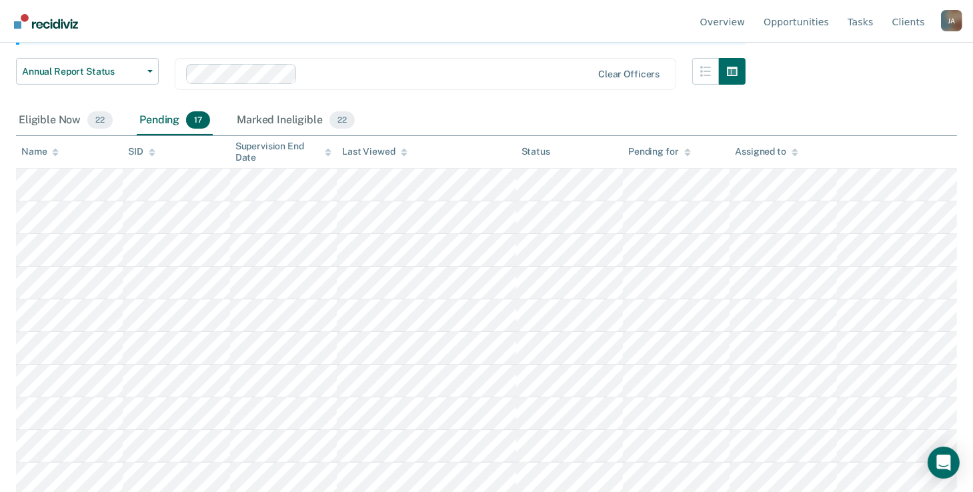
scroll to position [200, 0]
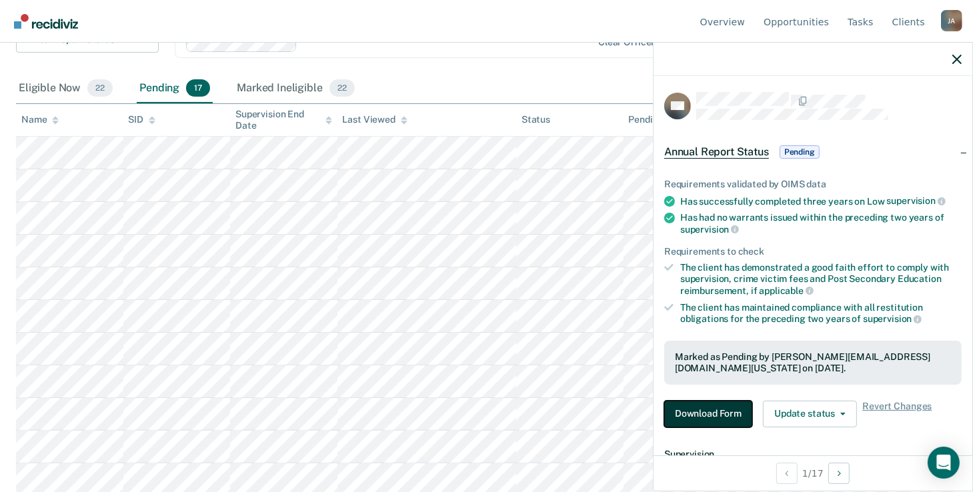
click at [720, 405] on button "Download Form" at bounding box center [708, 414] width 88 height 27
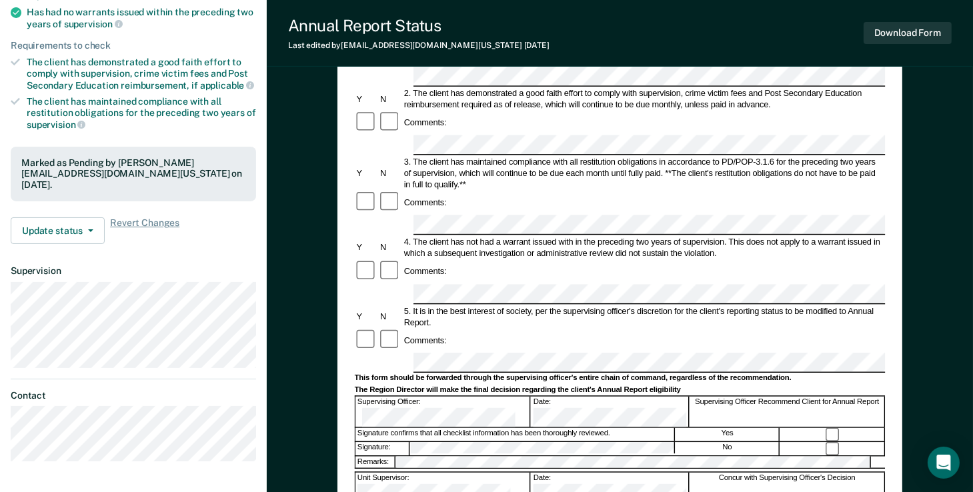
scroll to position [333, 0]
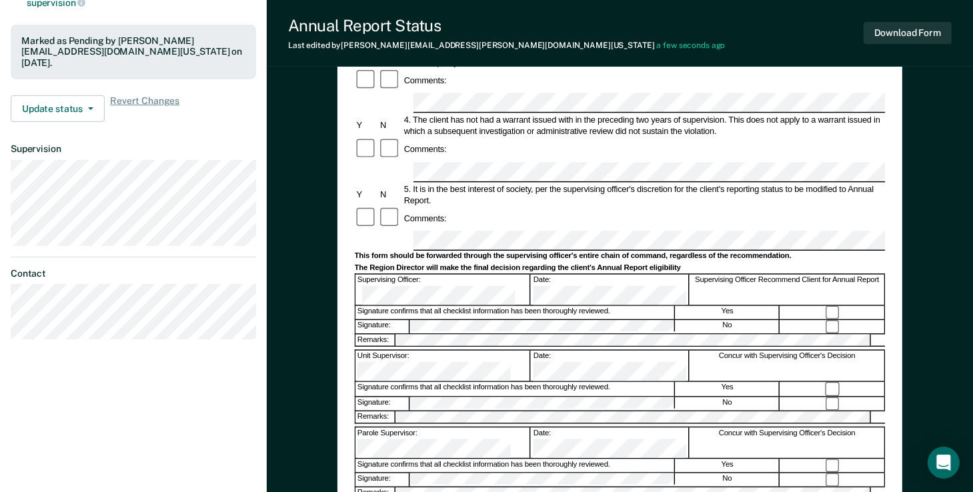
click at [328, 353] on div "Annual Reporting Checklist, Recommendation, and Determination Form Clients who …" at bounding box center [620, 183] width 706 height 868
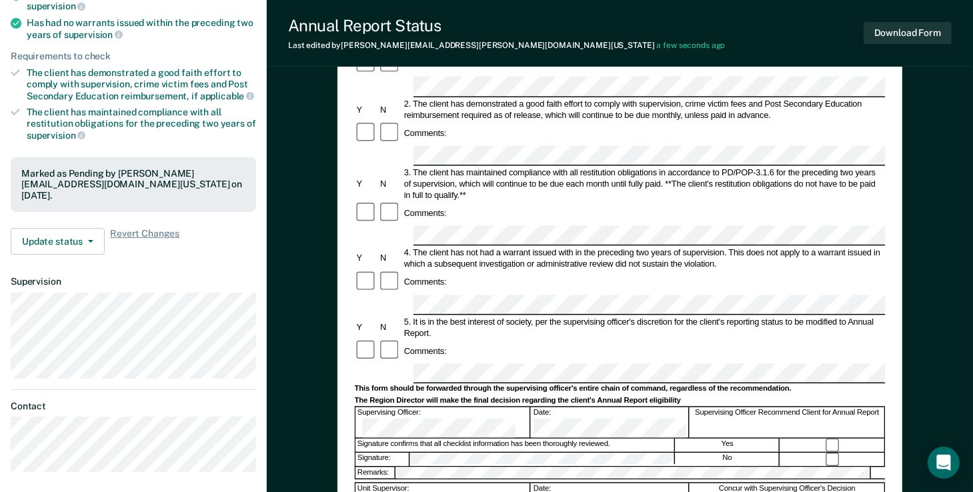
scroll to position [191, 0]
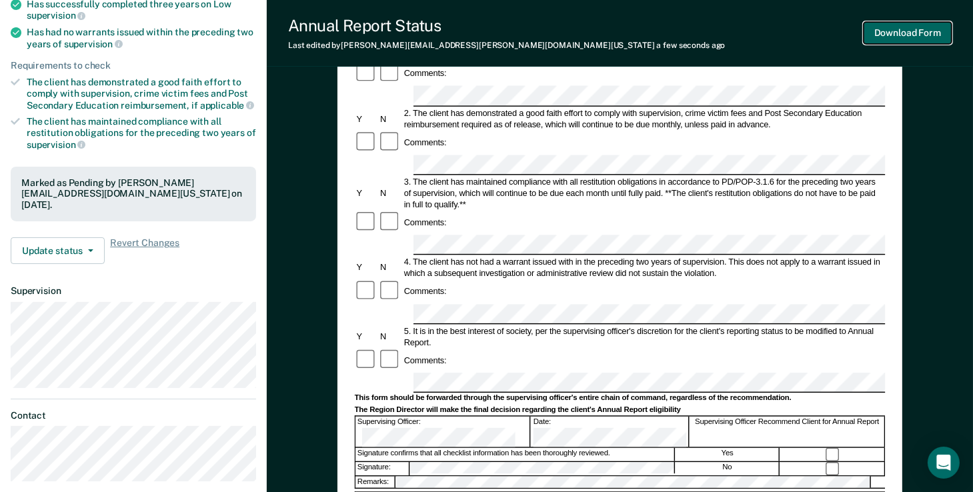
click at [911, 38] on button "Download Form" at bounding box center [908, 33] width 88 height 22
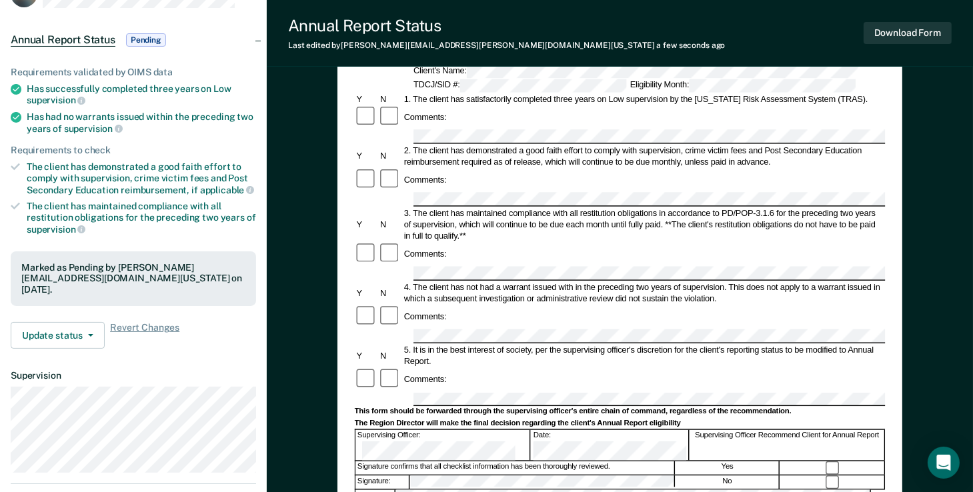
scroll to position [0, 0]
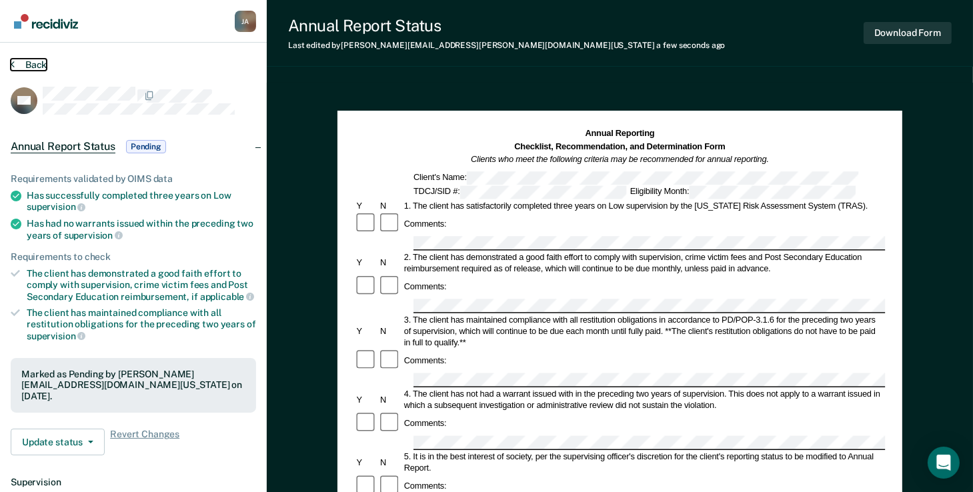
click at [41, 64] on button "Back" at bounding box center [29, 65] width 36 height 12
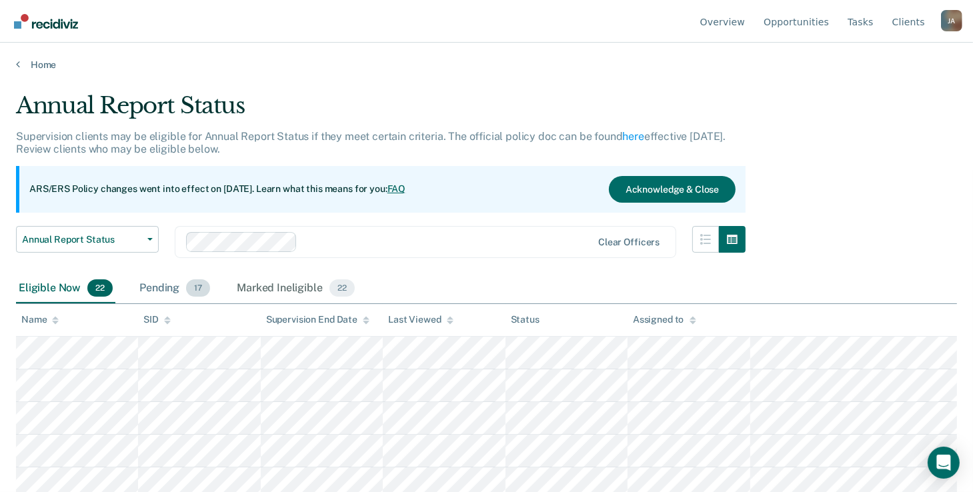
click at [173, 289] on div "Pending 17" at bounding box center [175, 288] width 76 height 29
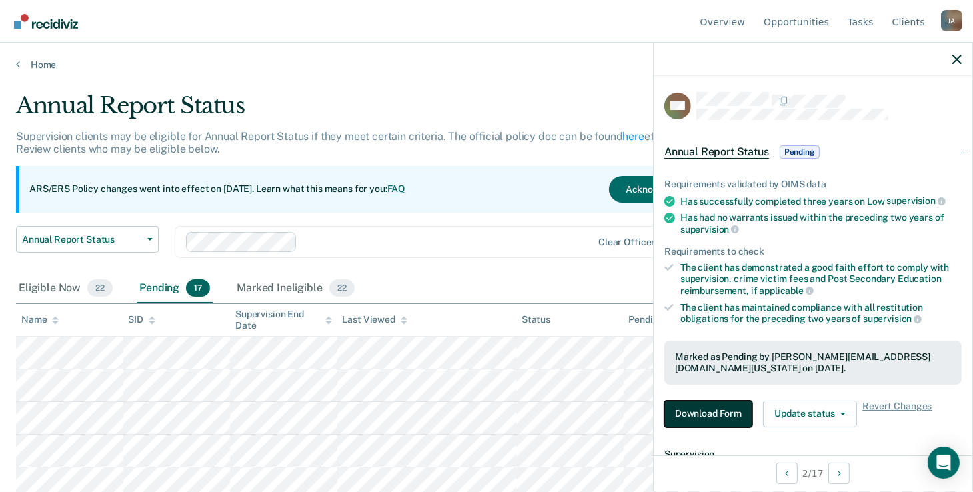
click at [689, 417] on button "Download Form" at bounding box center [708, 414] width 88 height 27
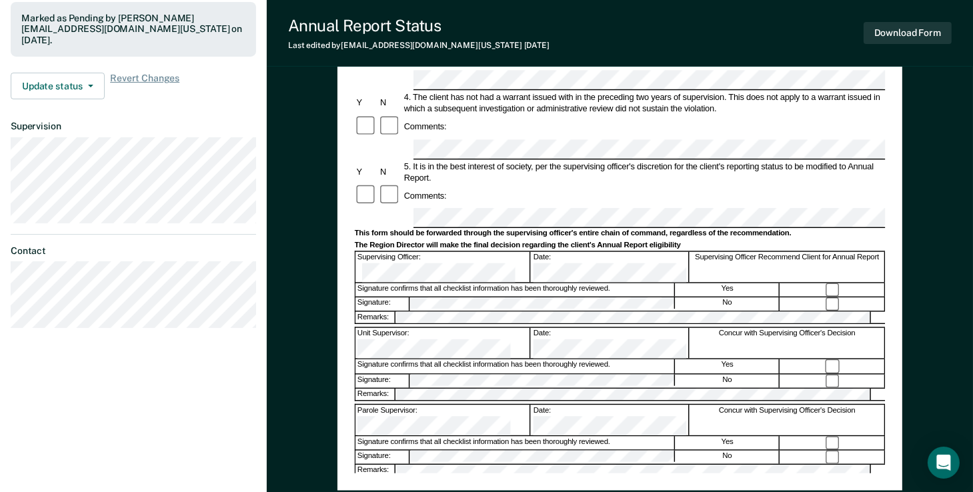
scroll to position [400, 0]
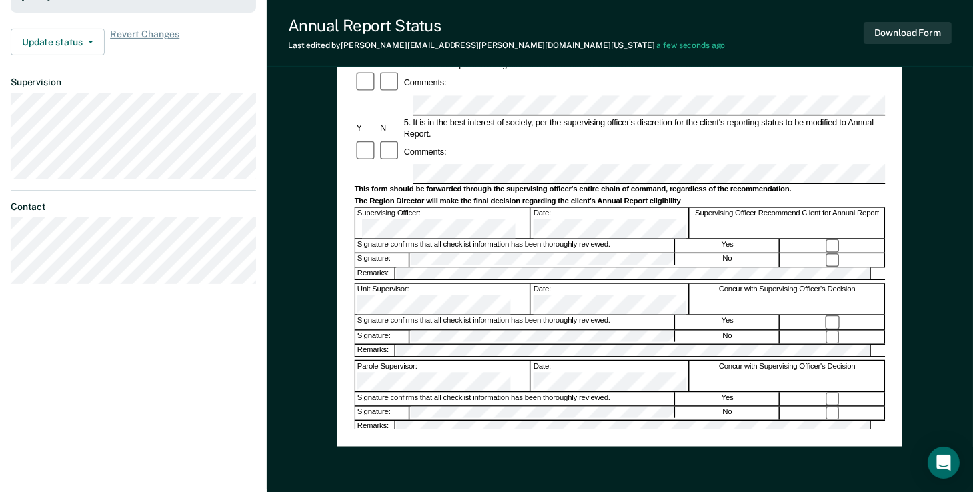
click at [201, 291] on div "[PERSON_NAME] [PERSON_NAME] Profile How it works Log Out Back WP Annual Report …" at bounding box center [486, 45] width 973 height 890
click at [879, 35] on button "Download Form" at bounding box center [908, 33] width 88 height 22
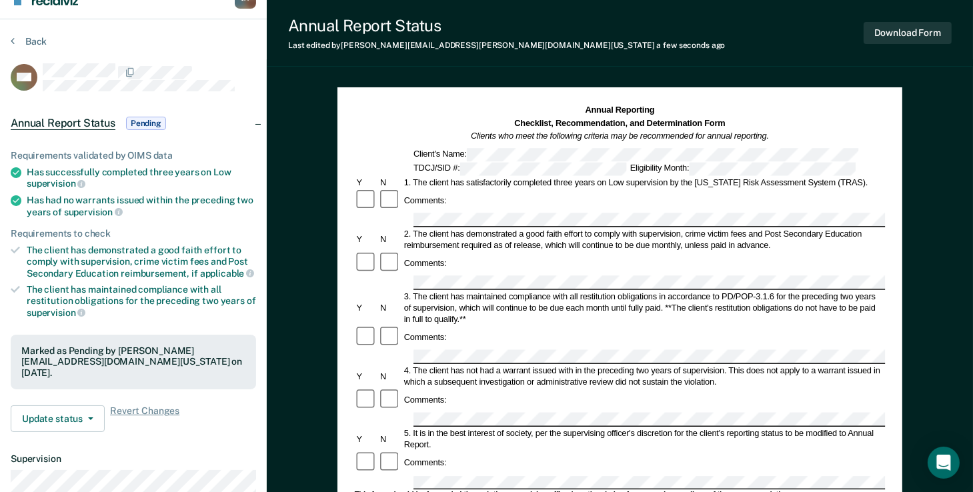
scroll to position [0, 0]
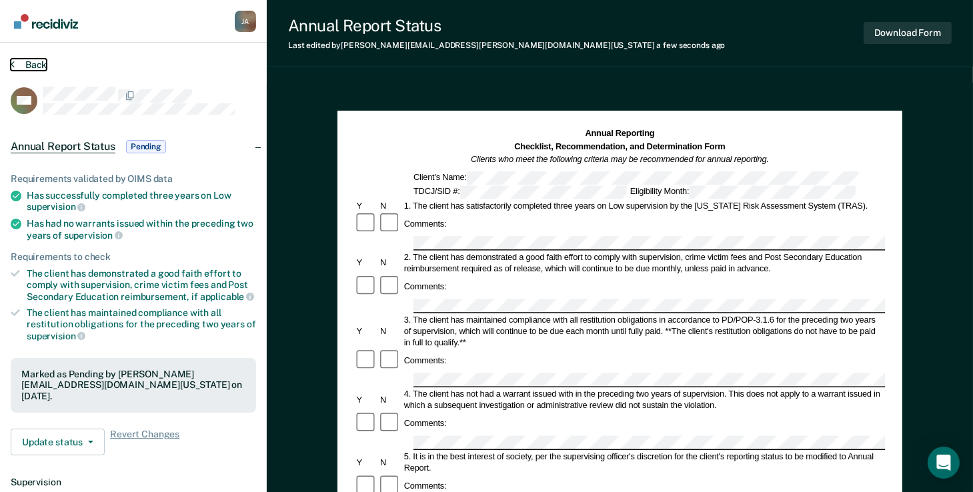
click at [32, 59] on button "Back" at bounding box center [29, 65] width 36 height 12
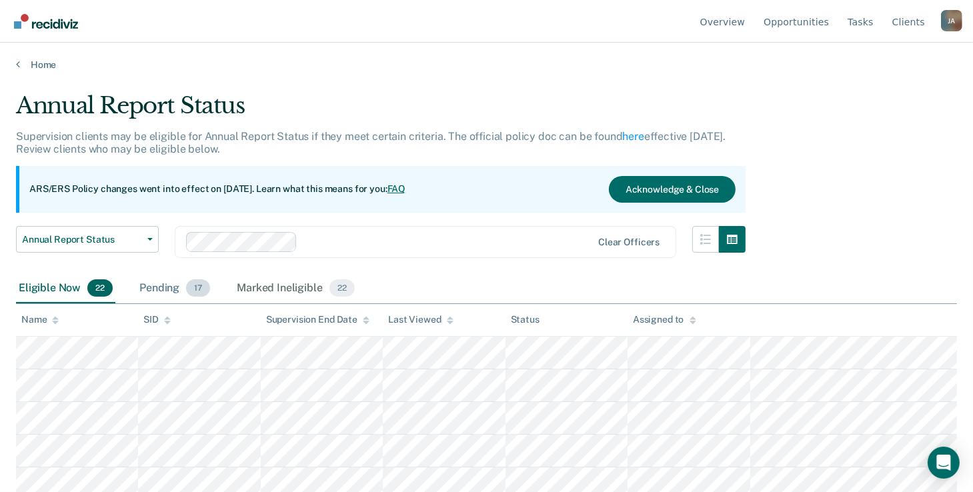
click at [168, 285] on div "Pending 17" at bounding box center [175, 288] width 76 height 29
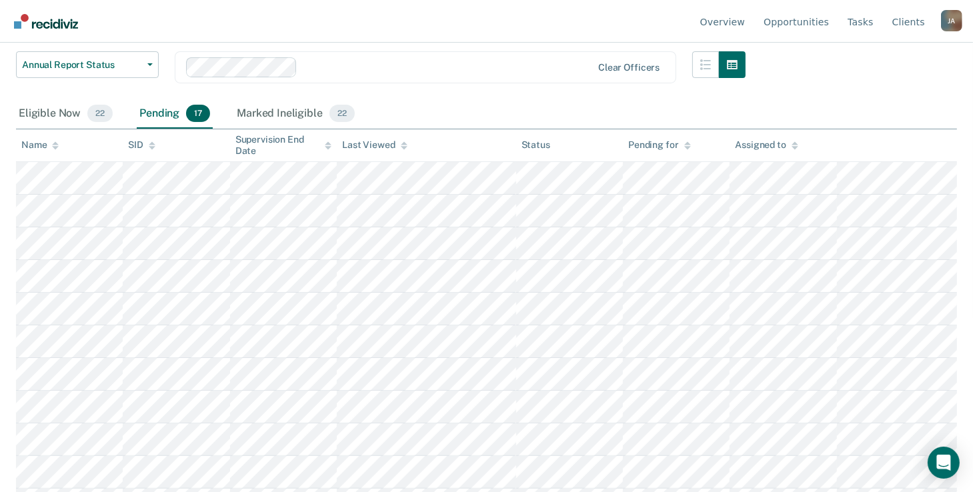
scroll to position [198, 0]
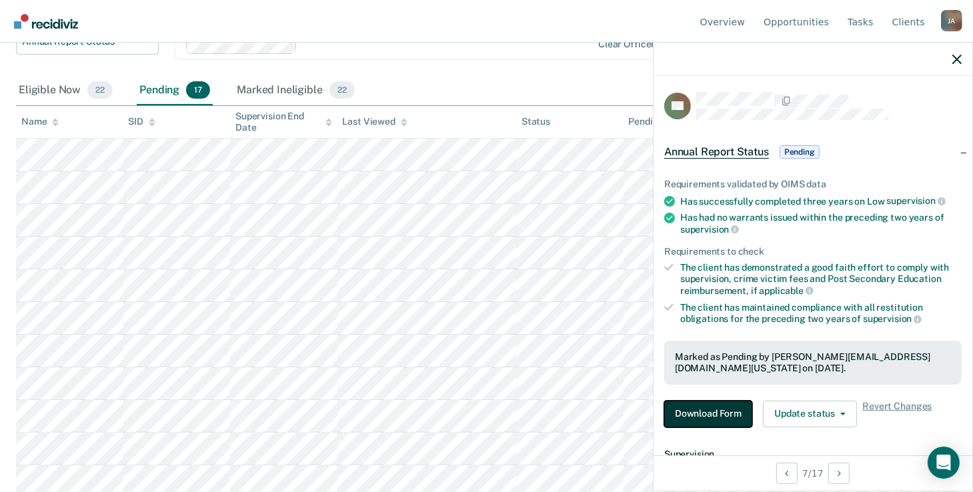
click at [714, 412] on button "Download Form" at bounding box center [708, 414] width 88 height 27
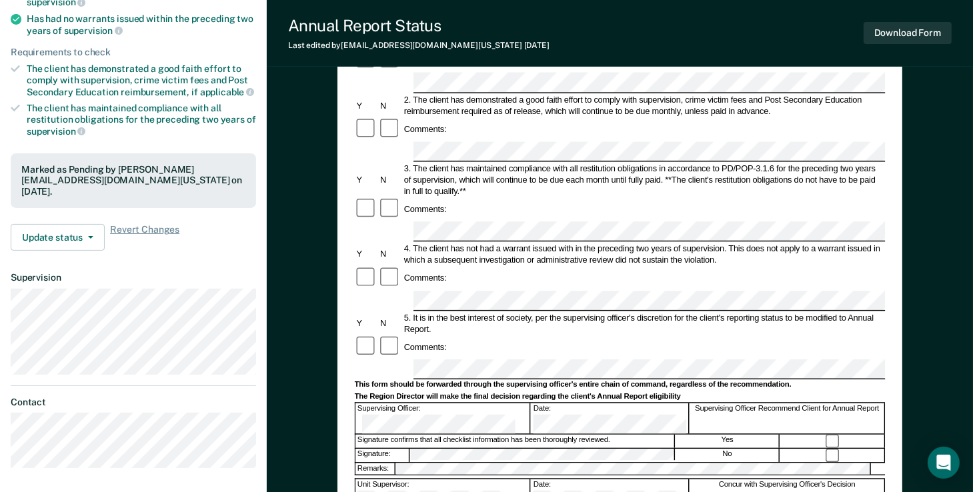
scroll to position [333, 0]
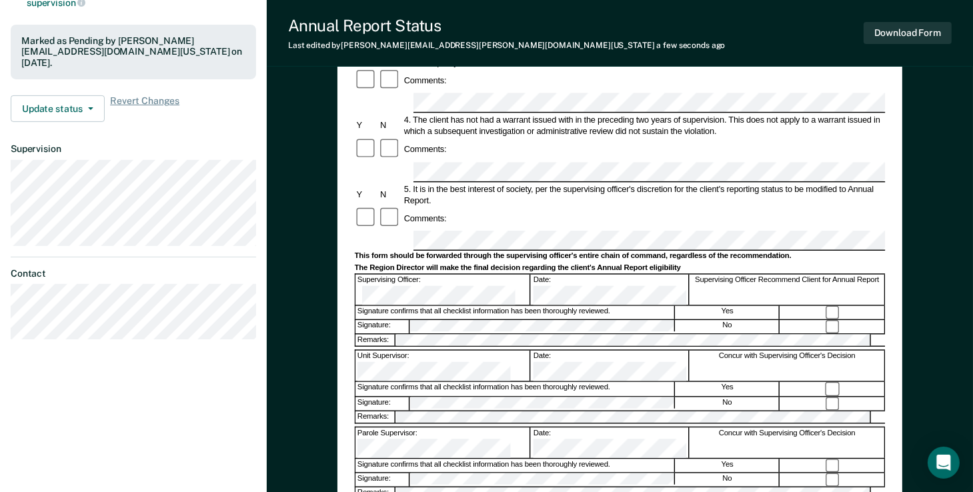
click at [920, 35] on button "Download Form" at bounding box center [908, 33] width 88 height 22
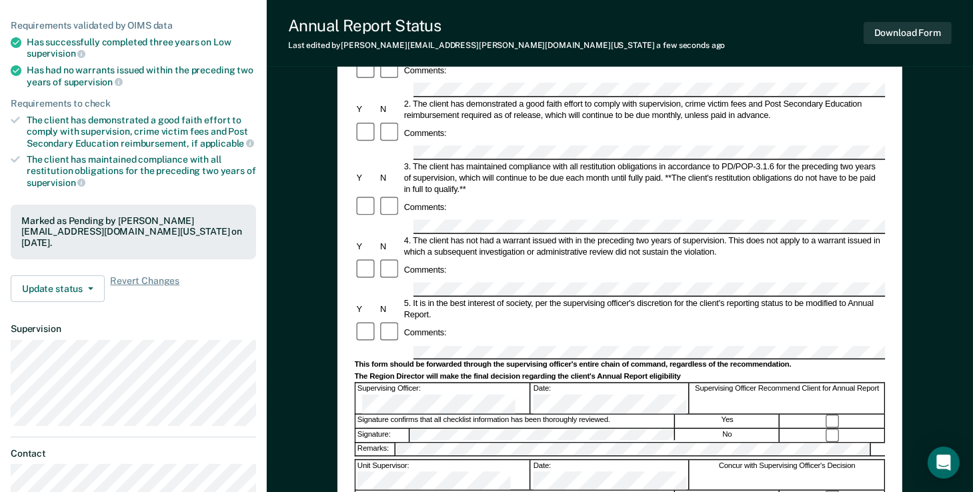
scroll to position [0, 0]
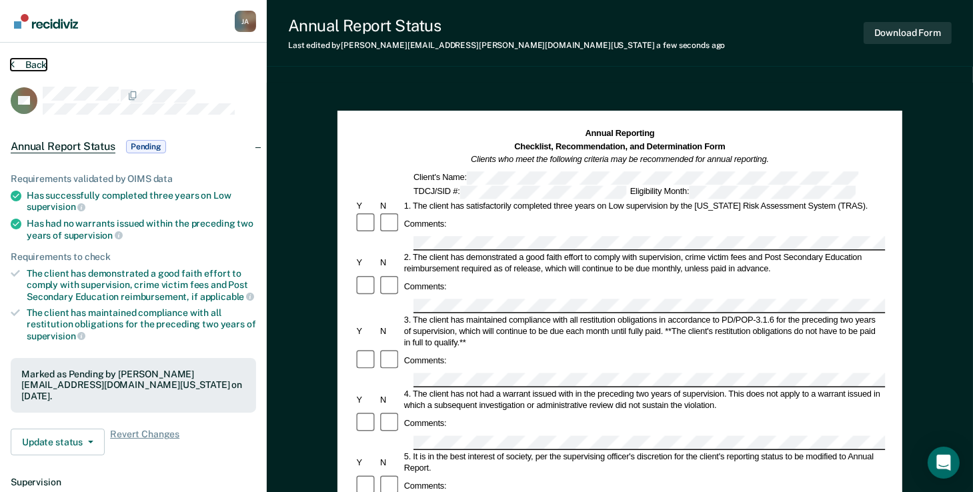
click at [27, 66] on button "Back" at bounding box center [29, 65] width 36 height 12
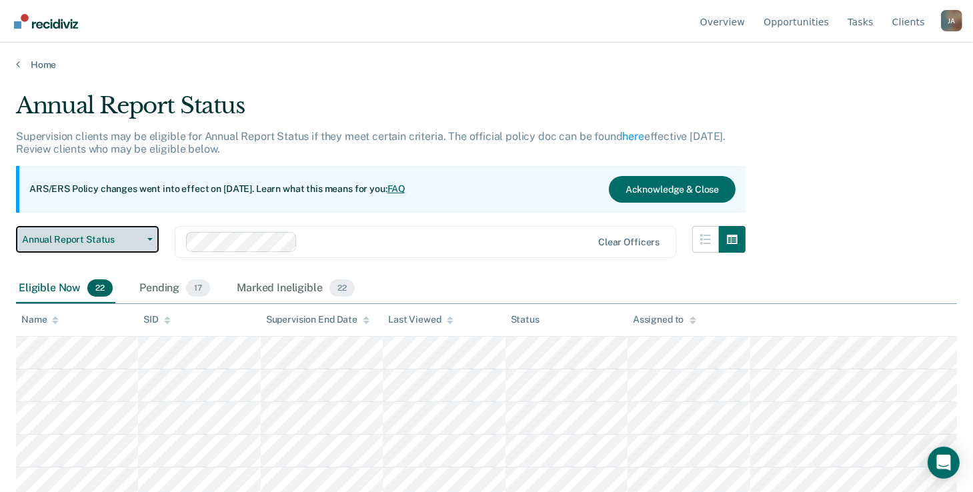
click at [107, 234] on span "Annual Report Status" at bounding box center [82, 239] width 120 height 11
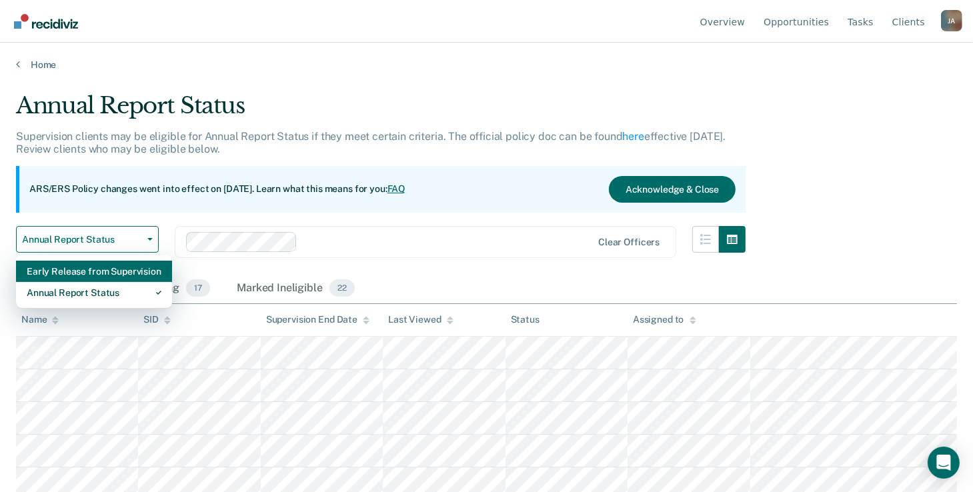
click at [109, 273] on div "Early Release from Supervision" at bounding box center [94, 271] width 135 height 21
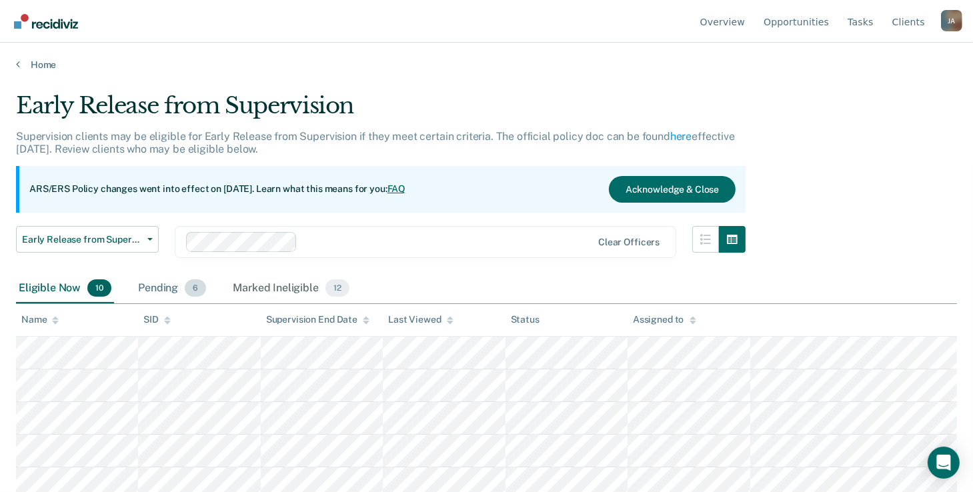
click at [171, 291] on div "Pending 6" at bounding box center [171, 288] width 73 height 29
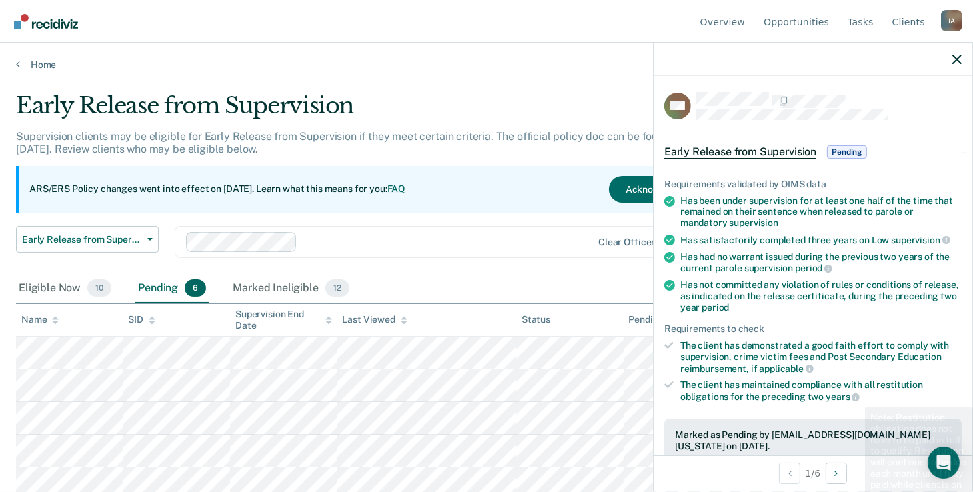
scroll to position [200, 0]
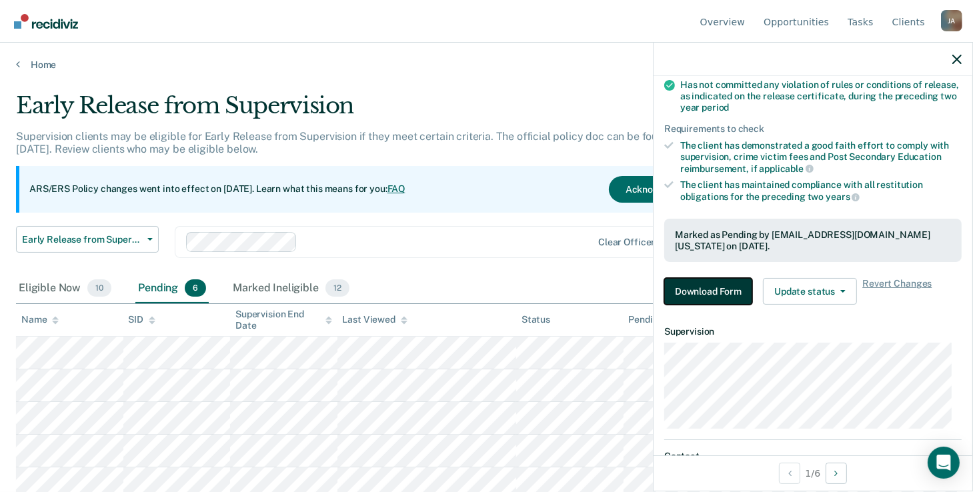
click at [732, 291] on button "Download Form" at bounding box center [708, 291] width 88 height 27
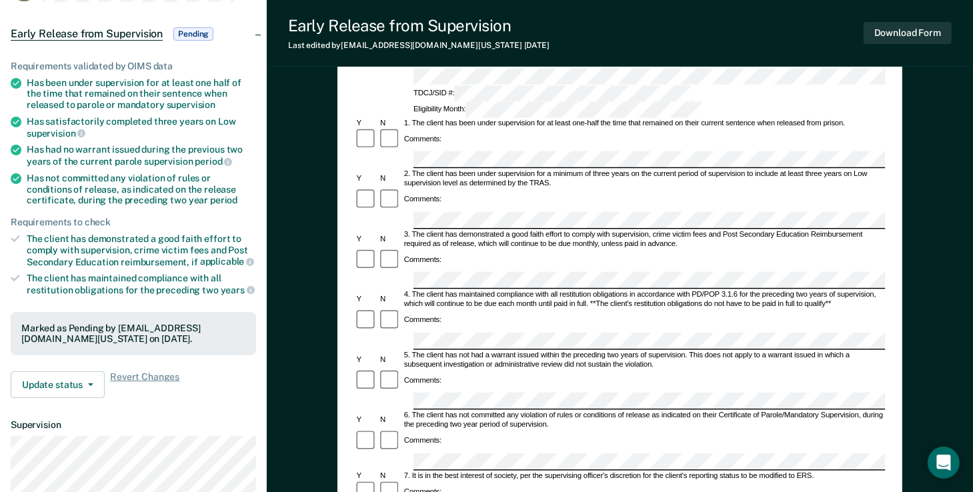
scroll to position [400, 0]
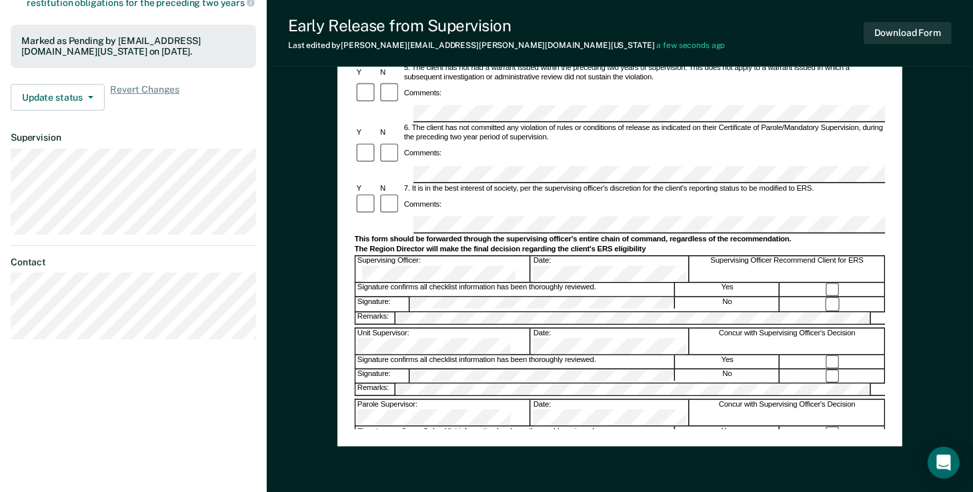
click at [236, 309] on div "[PERSON_NAME] [PERSON_NAME] Profile How it works Log Out Back WP Early Release …" at bounding box center [486, 45] width 973 height 890
click at [905, 35] on button "Download Form" at bounding box center [908, 33] width 88 height 22
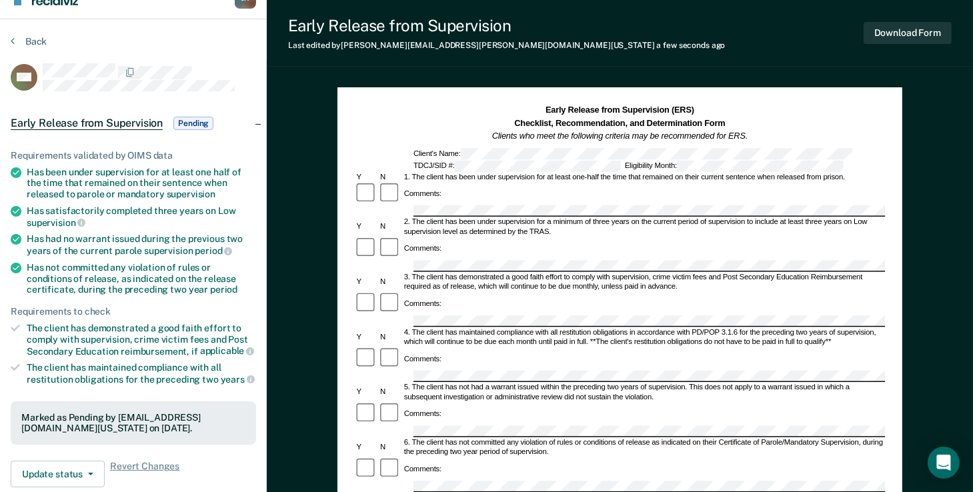
scroll to position [0, 0]
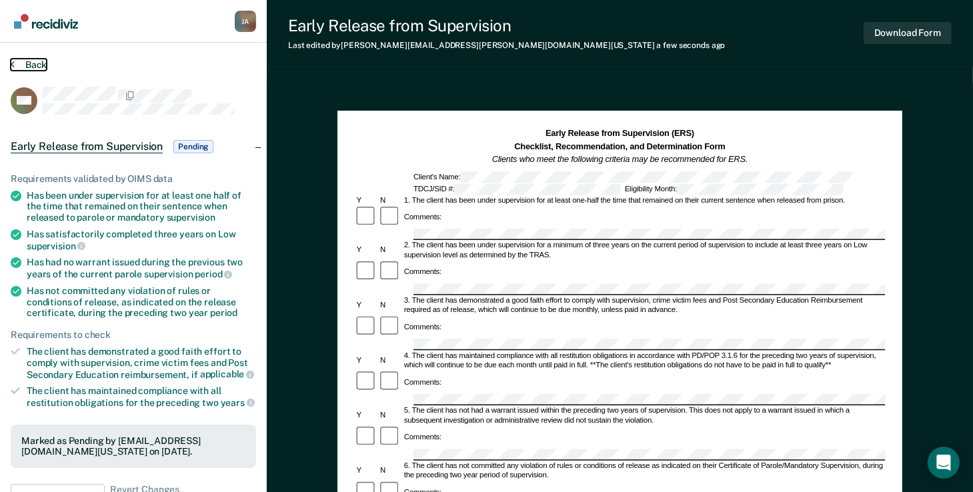
click at [34, 62] on button "Back" at bounding box center [29, 65] width 36 height 12
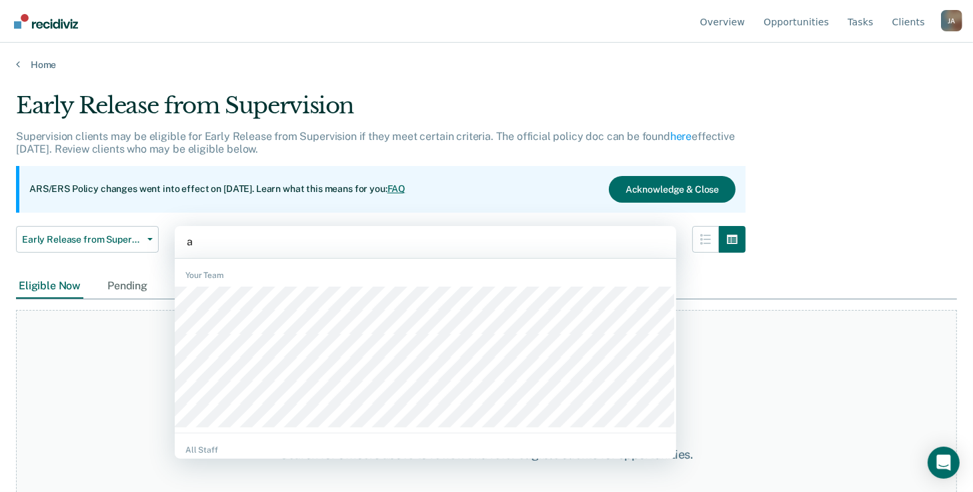
type input "aj"
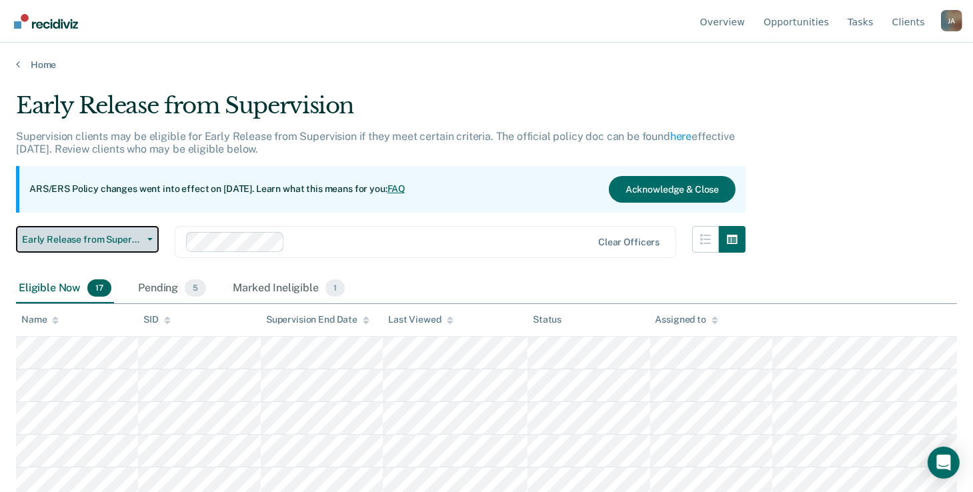
click at [136, 249] on button "Early Release from Supervision" at bounding box center [87, 239] width 143 height 27
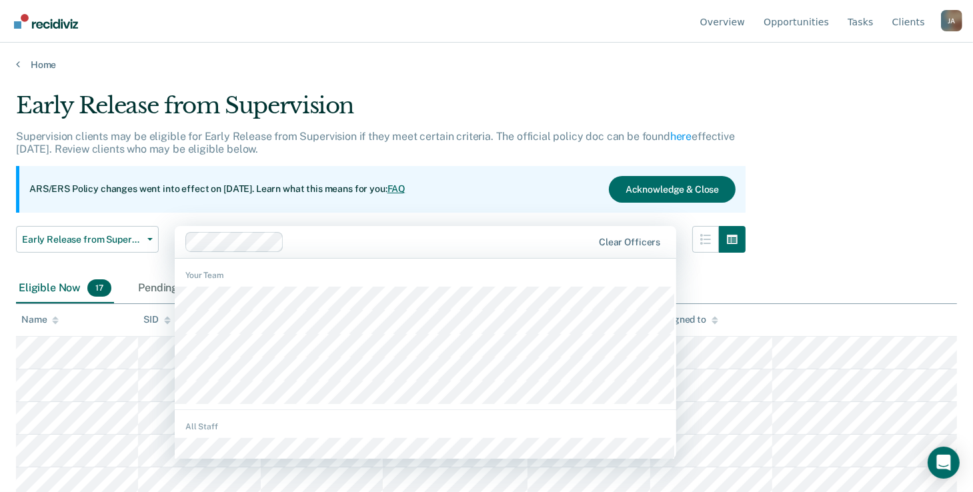
click at [592, 247] on div at bounding box center [440, 241] width 303 height 15
click at [465, 105] on div "Early Release from Supervision" at bounding box center [381, 111] width 730 height 38
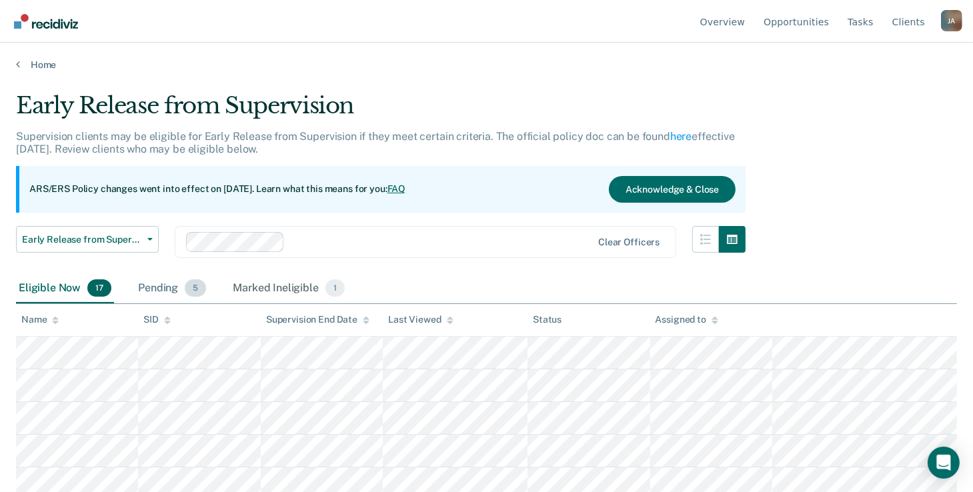
click at [163, 291] on div "Pending 5" at bounding box center [171, 288] width 73 height 29
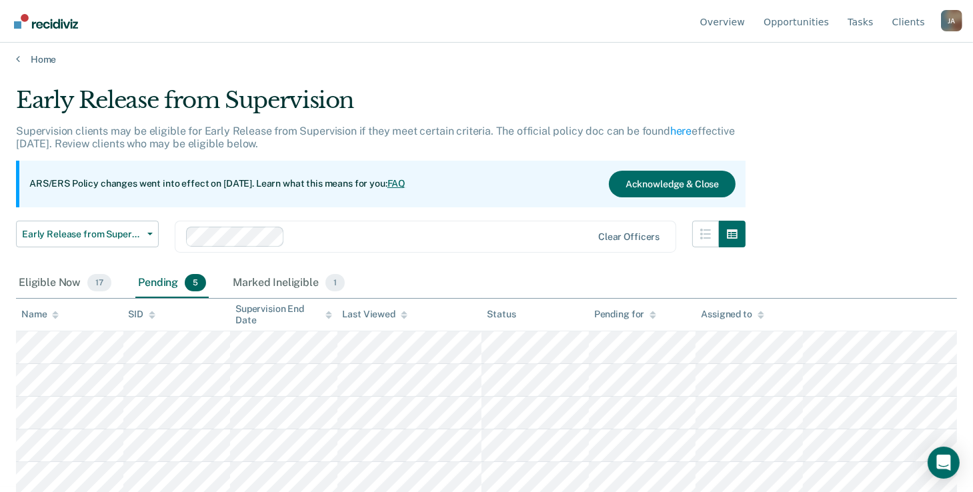
scroll to position [6, 0]
click at [297, 287] on div "Marked Ineligible 1" at bounding box center [288, 282] width 117 height 29
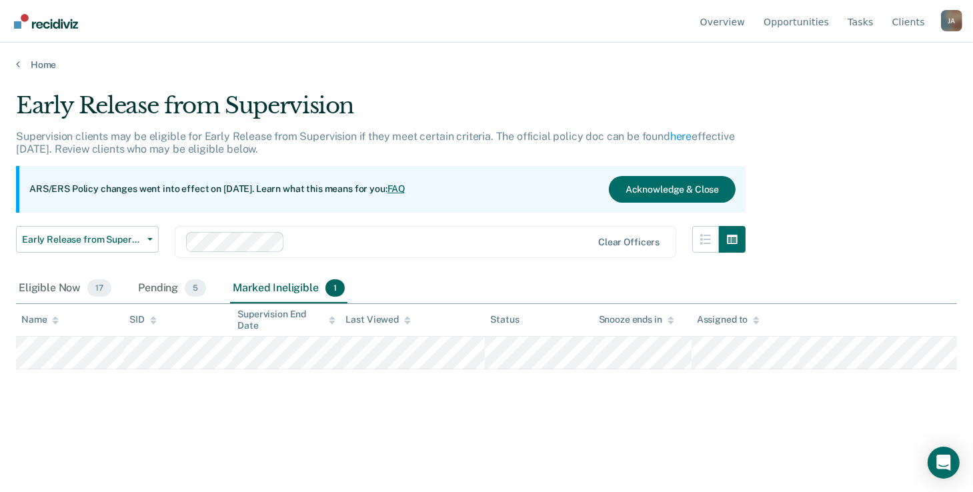
scroll to position [0, 0]
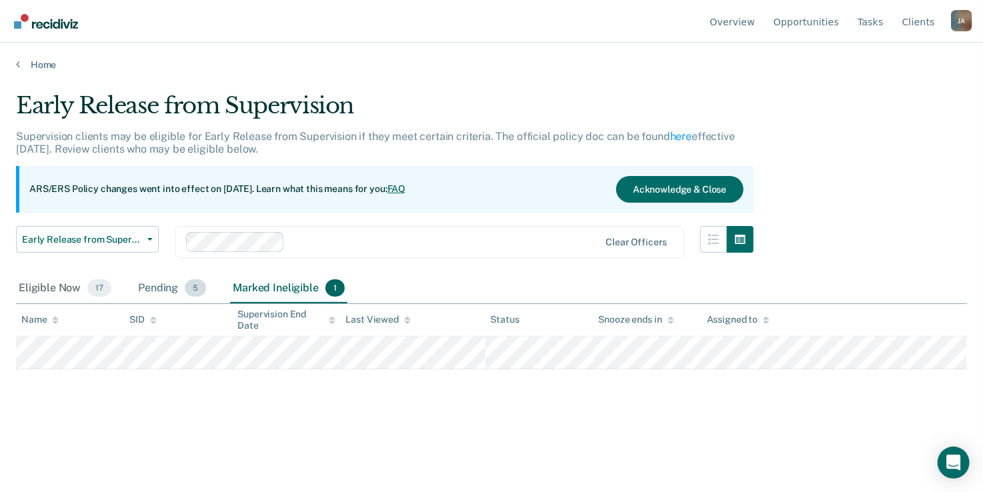
click at [154, 285] on div "Pending 5" at bounding box center [171, 288] width 73 height 29
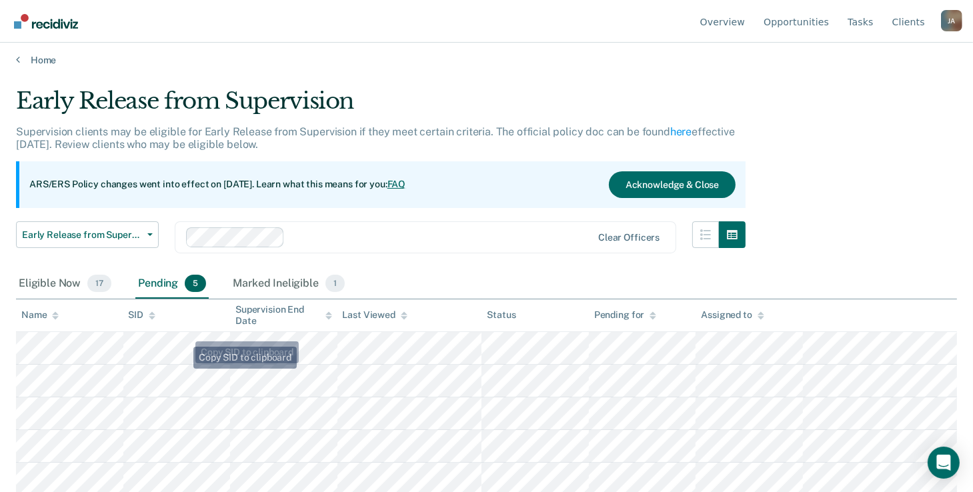
scroll to position [6, 0]
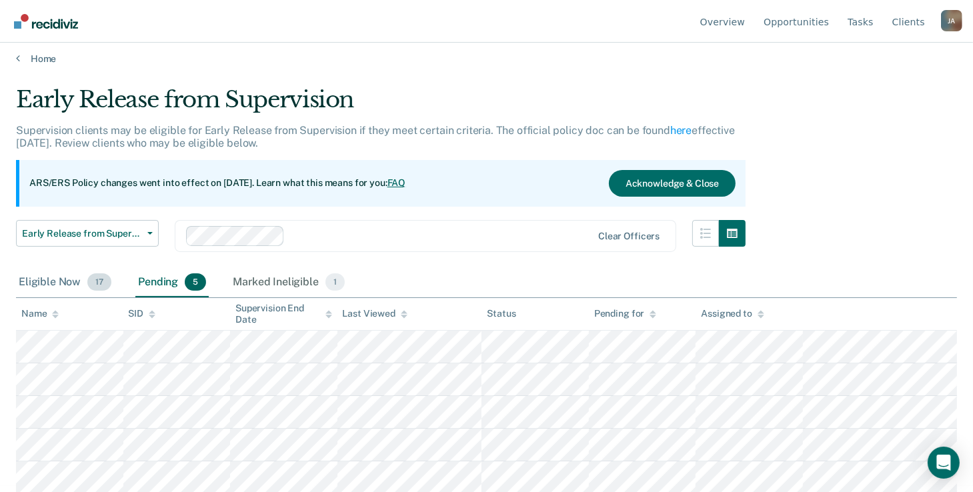
click at [60, 278] on div "Eligible Now 17" at bounding box center [65, 282] width 98 height 29
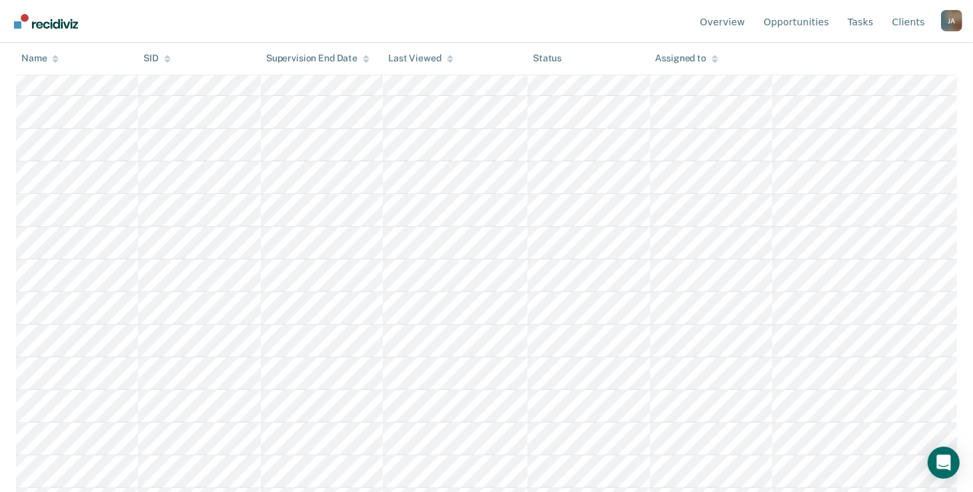
scroll to position [131, 0]
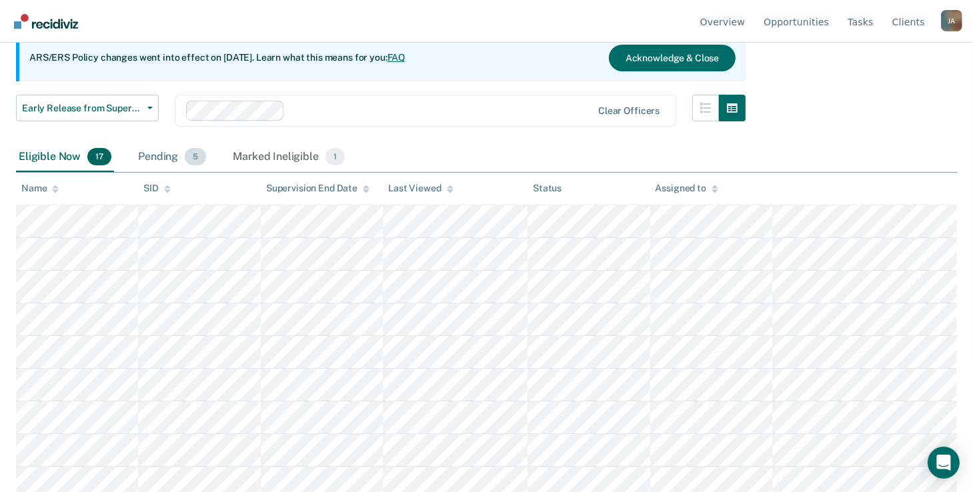
click at [174, 151] on div "Pending 5" at bounding box center [171, 157] width 73 height 29
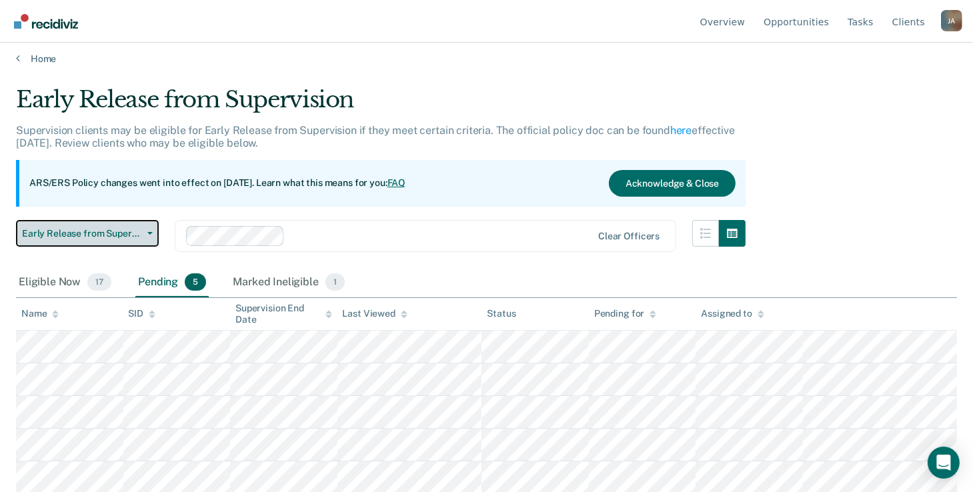
click at [117, 234] on span "Early Release from Supervision" at bounding box center [82, 233] width 120 height 11
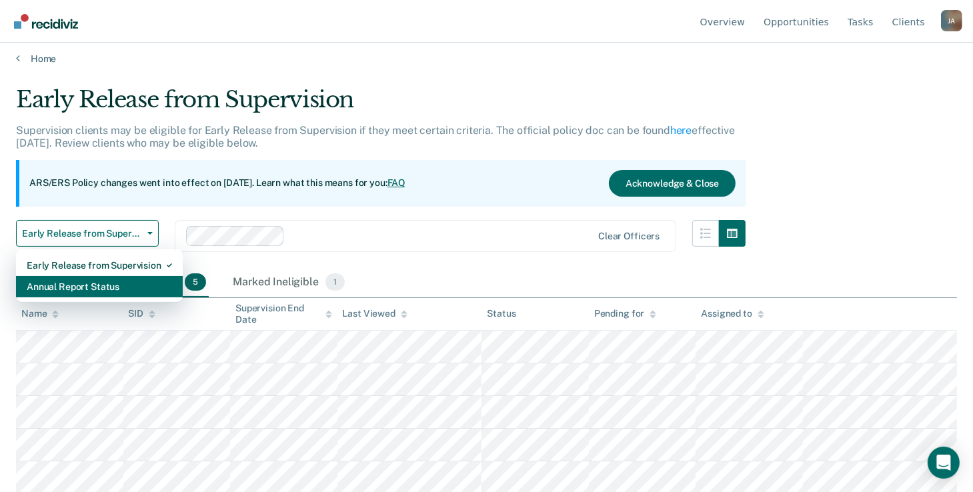
click at [91, 289] on div "Annual Report Status" at bounding box center [99, 286] width 145 height 21
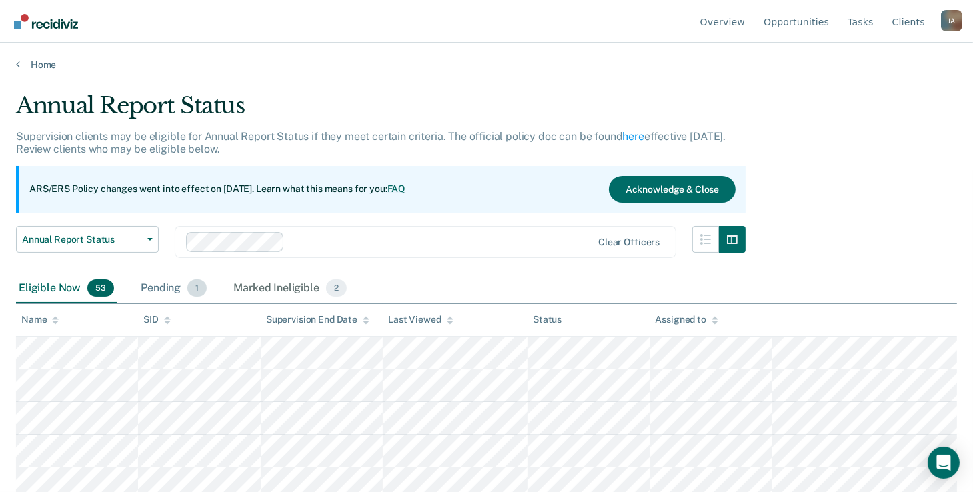
click at [146, 290] on div "Pending 1" at bounding box center [173, 288] width 71 height 29
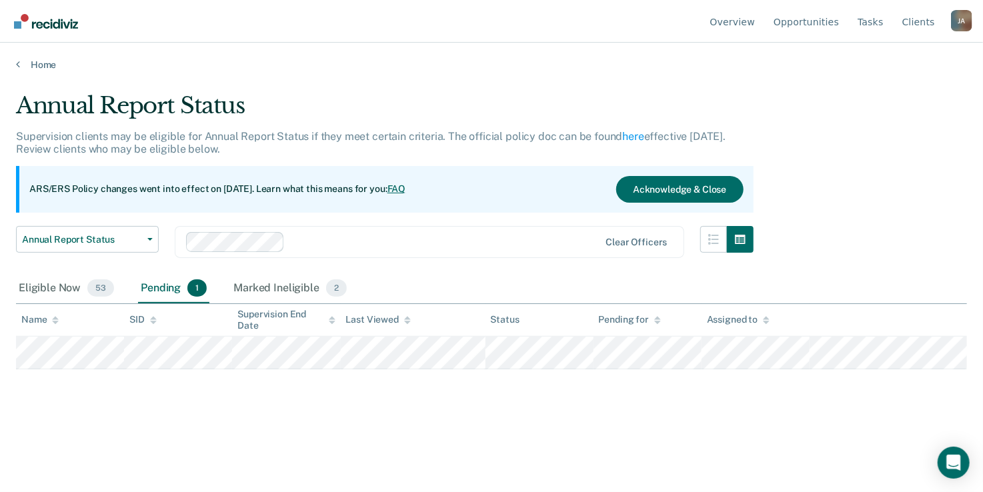
click at [148, 287] on div "Pending 1" at bounding box center [173, 288] width 71 height 29
click at [255, 289] on div "Marked Ineligible 2" at bounding box center [290, 288] width 119 height 29
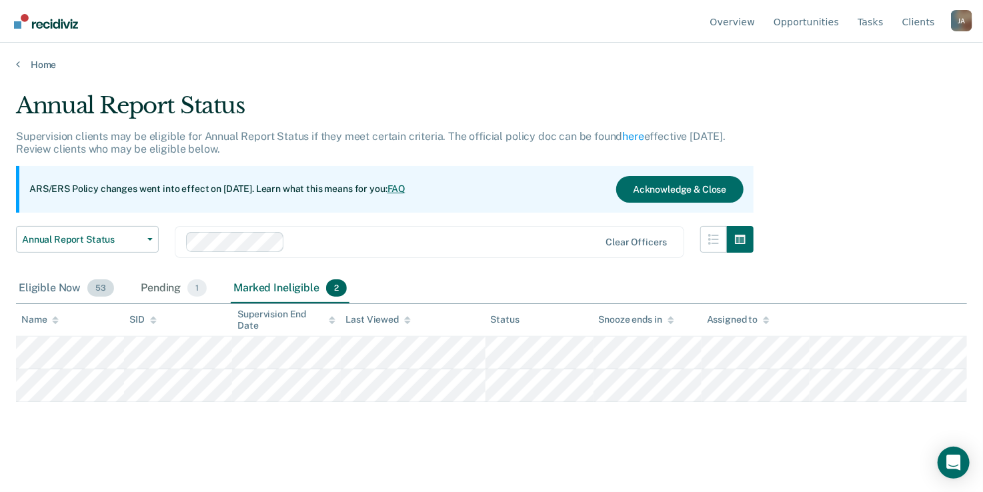
click at [32, 287] on div "Eligible Now 53" at bounding box center [66, 288] width 101 height 29
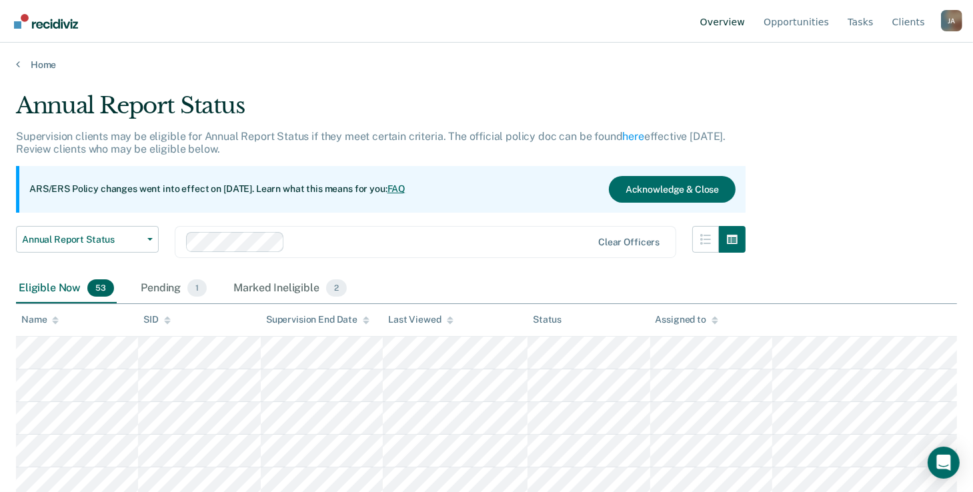
click at [736, 31] on link "Overview" at bounding box center [723, 21] width 51 height 43
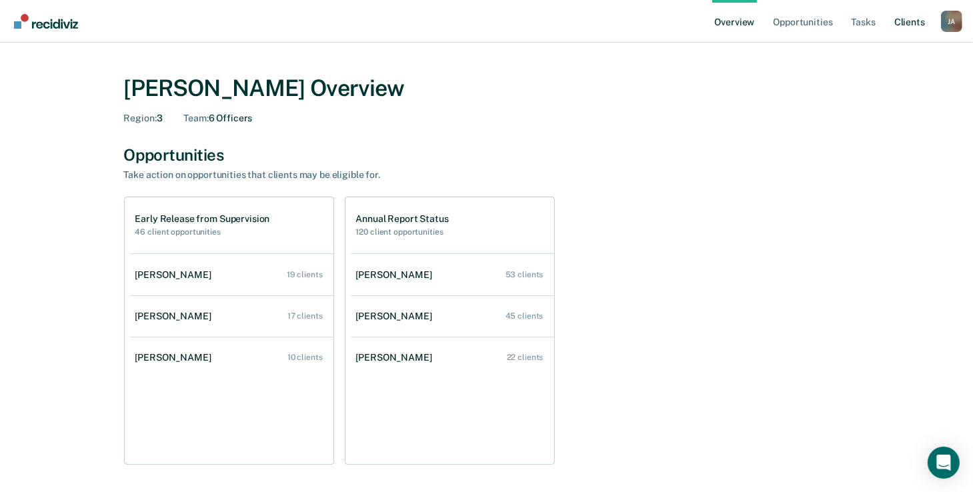
click at [899, 23] on link "Client s" at bounding box center [910, 21] width 36 height 43
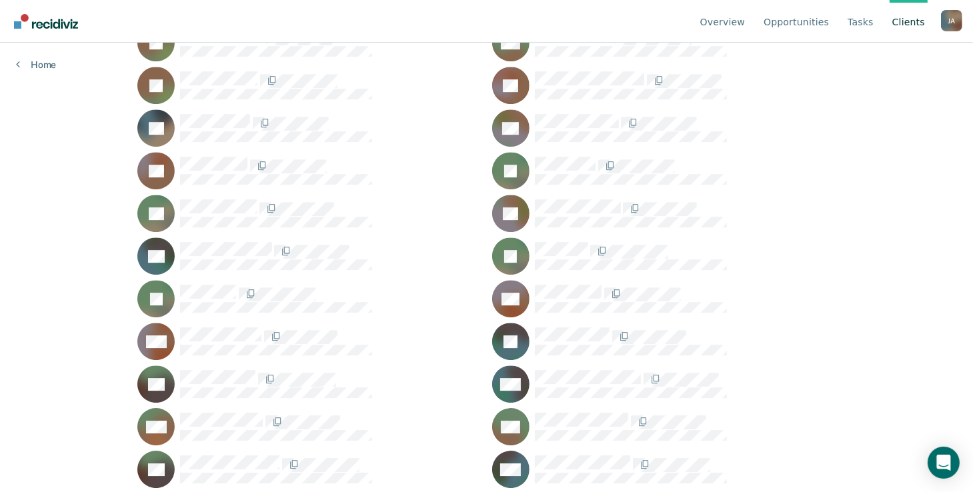
scroll to position [4012, 0]
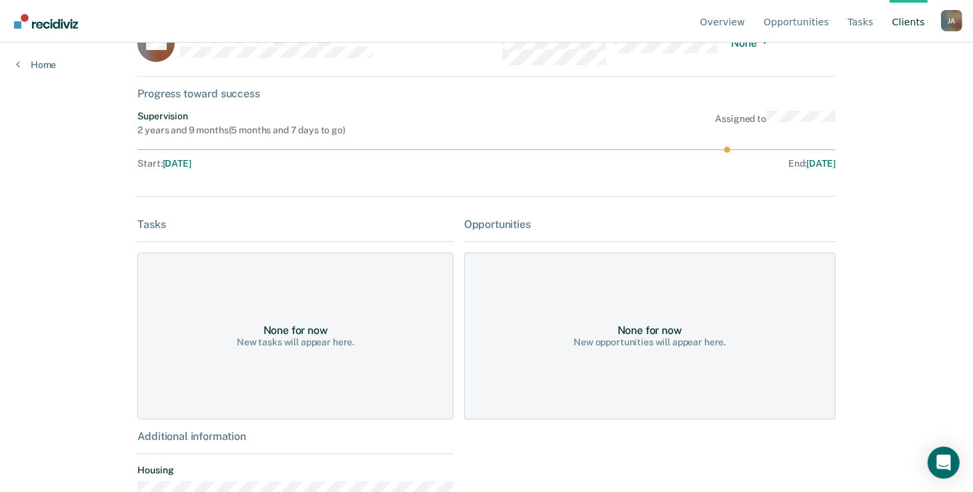
scroll to position [82, 0]
